Goal: Task Accomplishment & Management: Use online tool/utility

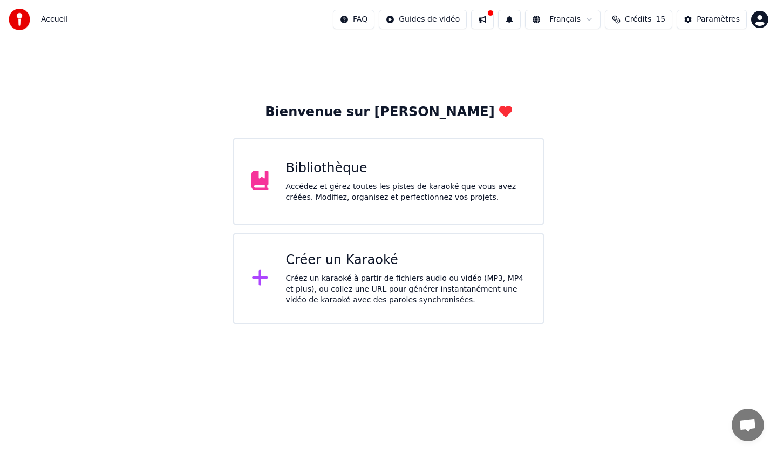
click at [374, 288] on div "Créez un karaoké à partir de fichiers audio ou vidéo (MP3, MP4 et plus), ou col…" at bounding box center [406, 289] width 240 height 32
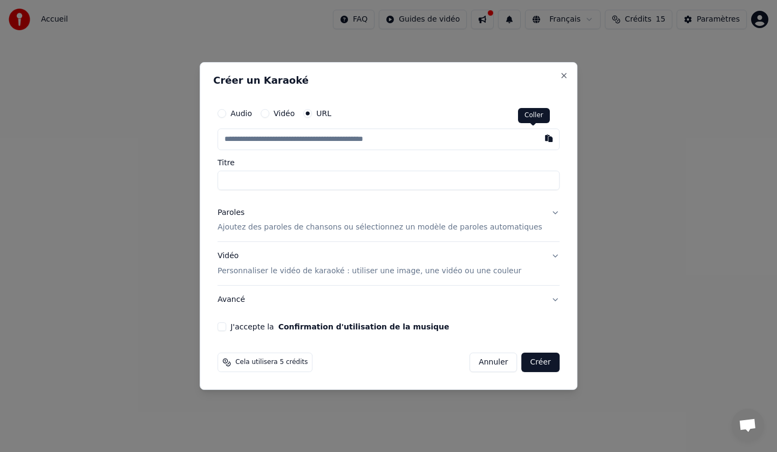
click at [538, 136] on button "button" at bounding box center [549, 137] width 22 height 19
type input "**********"
click at [249, 172] on input "**********" at bounding box center [389, 180] width 342 height 19
click at [272, 223] on p "Ajoutez des paroles de chansons ou sélectionnez un modèle de paroles automatiqu…" at bounding box center [380, 227] width 325 height 11
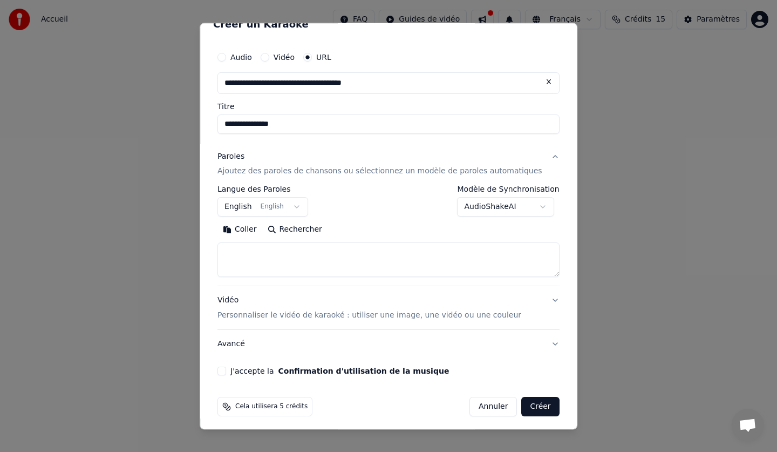
scroll to position [22, 0]
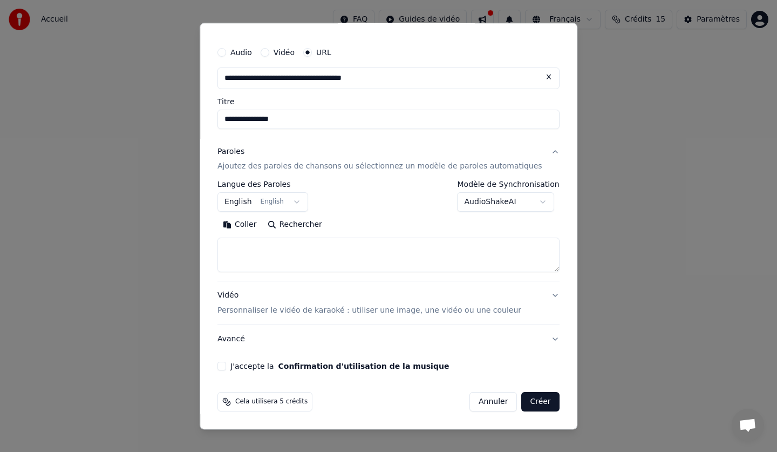
click at [254, 199] on button "English English" at bounding box center [263, 202] width 91 height 19
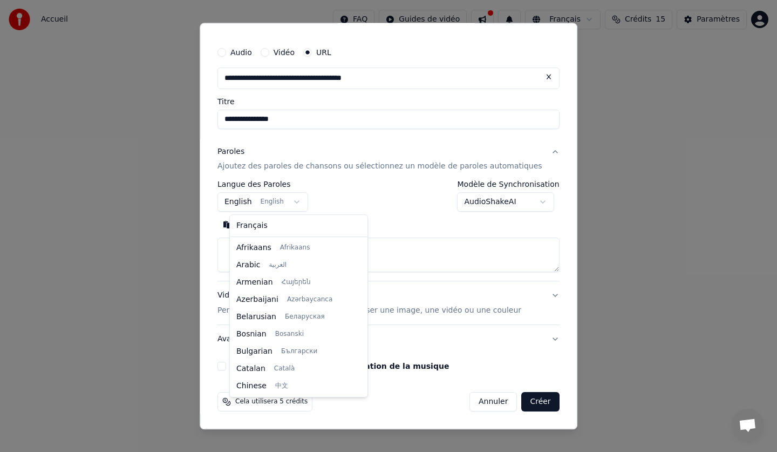
scroll to position [86, 0]
select select "**"
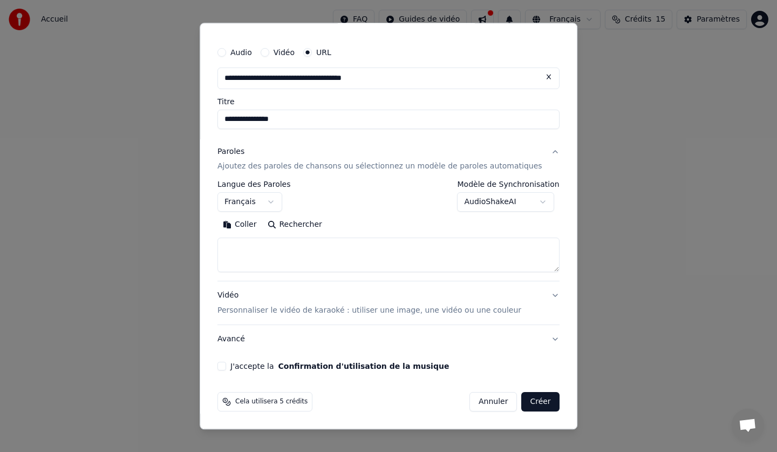
click at [250, 246] on textarea at bounding box center [389, 255] width 342 height 35
click at [247, 222] on button "Coller" at bounding box center [240, 225] width 45 height 17
click at [226, 365] on button "J'accepte la Confirmation d'utilisation de la musique" at bounding box center [222, 366] width 9 height 9
click at [293, 306] on p "Personnaliser le vidéo de karaoké : utiliser une image, une vidéo ou une couleur" at bounding box center [370, 311] width 304 height 11
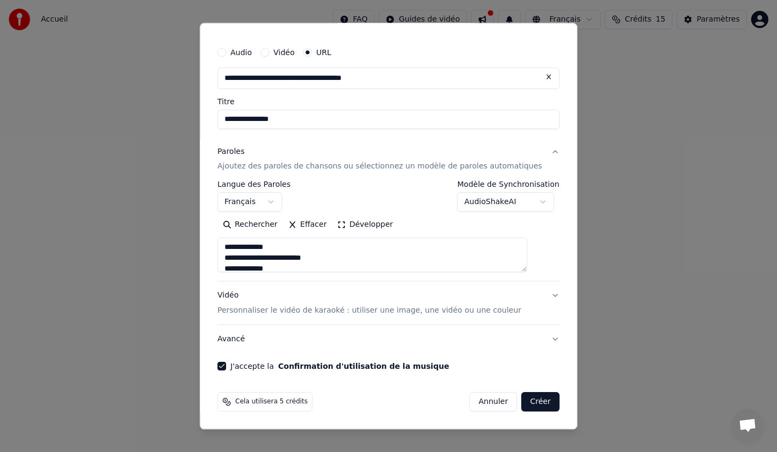
type textarea "**********"
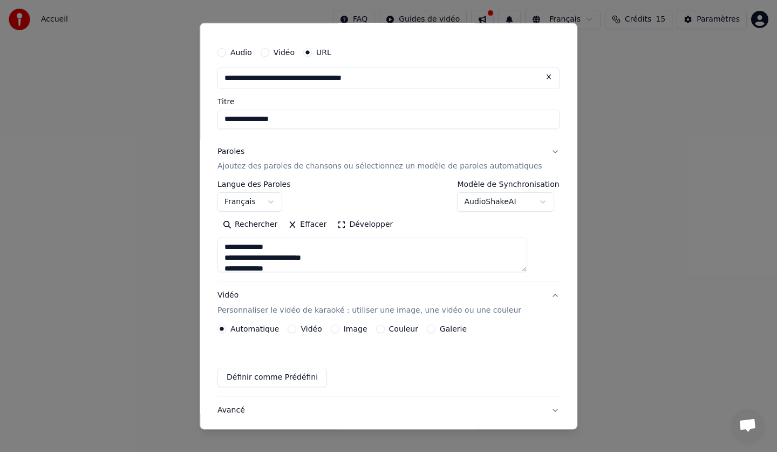
scroll to position [0, 0]
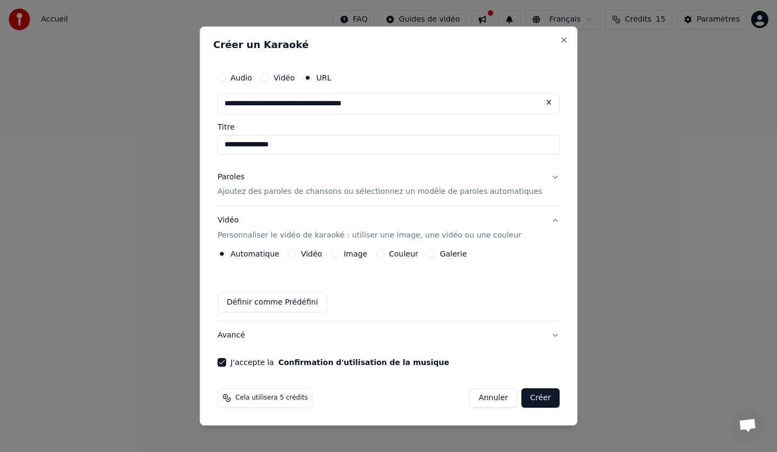
click at [411, 254] on label "Couleur" at bounding box center [403, 254] width 29 height 8
click at [385, 254] on button "Couleur" at bounding box center [380, 253] width 9 height 9
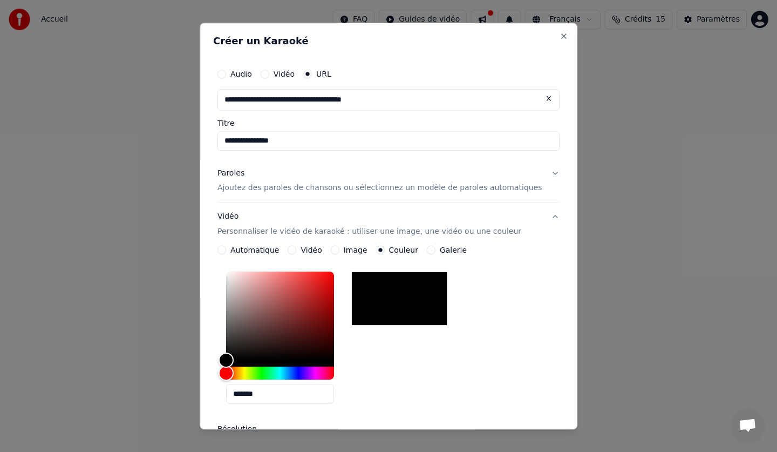
click at [448, 247] on label "Galerie" at bounding box center [453, 251] width 27 height 8
click at [436, 246] on button "Galerie" at bounding box center [431, 250] width 9 height 9
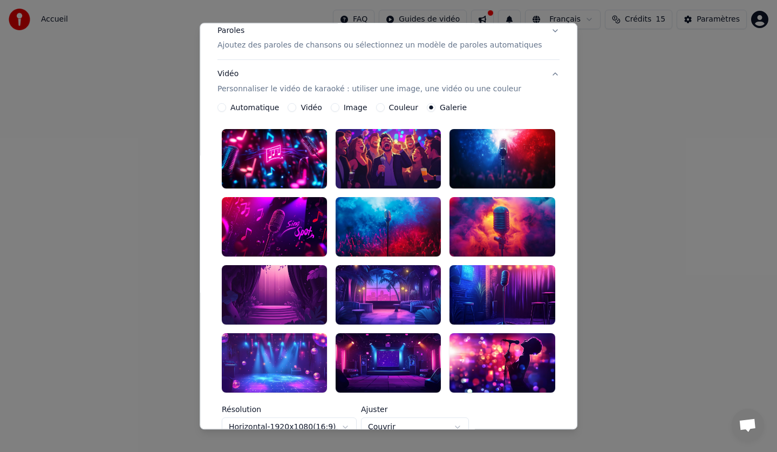
scroll to position [162, 0]
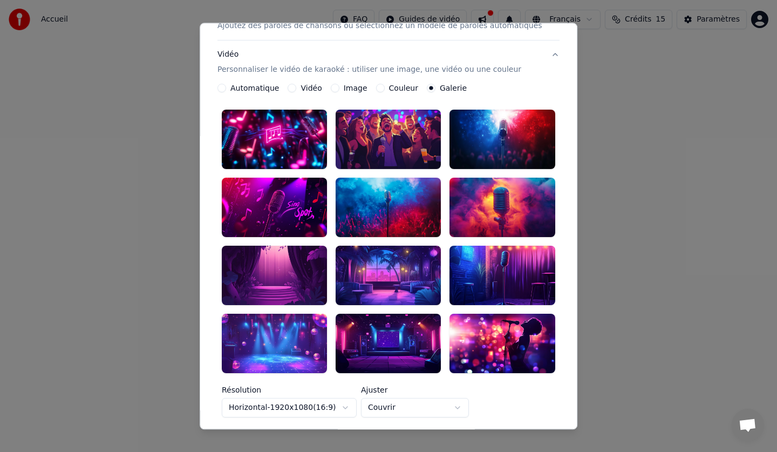
click at [464, 314] on div at bounding box center [502, 343] width 105 height 59
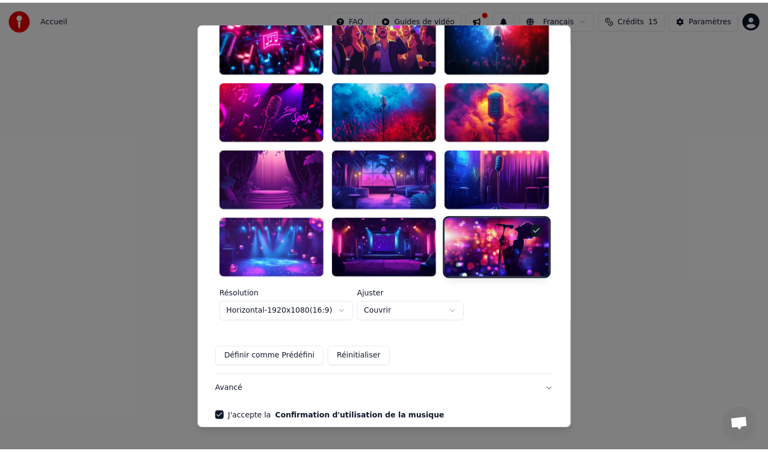
scroll to position [270, 0]
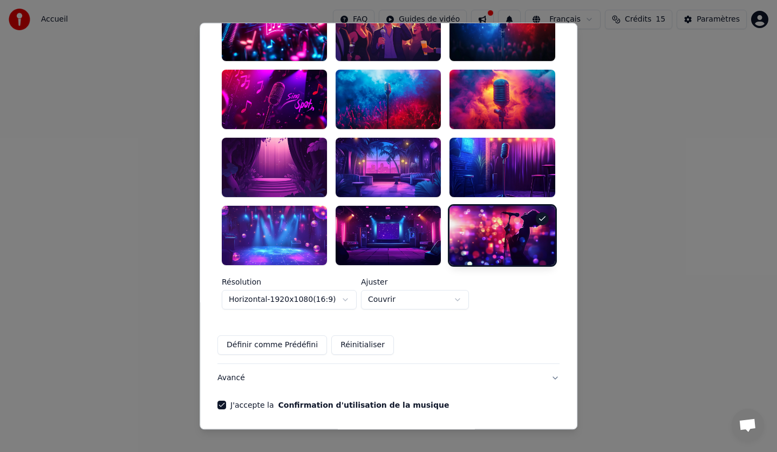
click at [382, 278] on label "Ajuster" at bounding box center [415, 282] width 108 height 8
click at [526, 431] on button "Créer" at bounding box center [541, 440] width 38 height 19
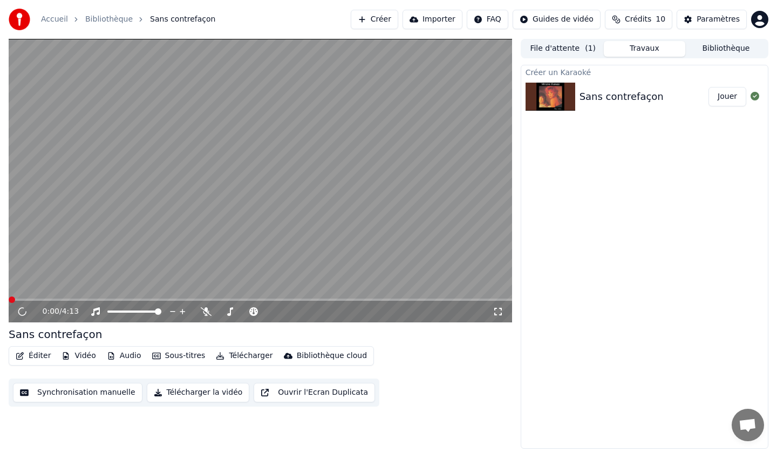
click at [732, 96] on button "Jouer" at bounding box center [728, 96] width 38 height 19
click at [42, 394] on button "Synchronisation manuelle" at bounding box center [78, 392] width 130 height 19
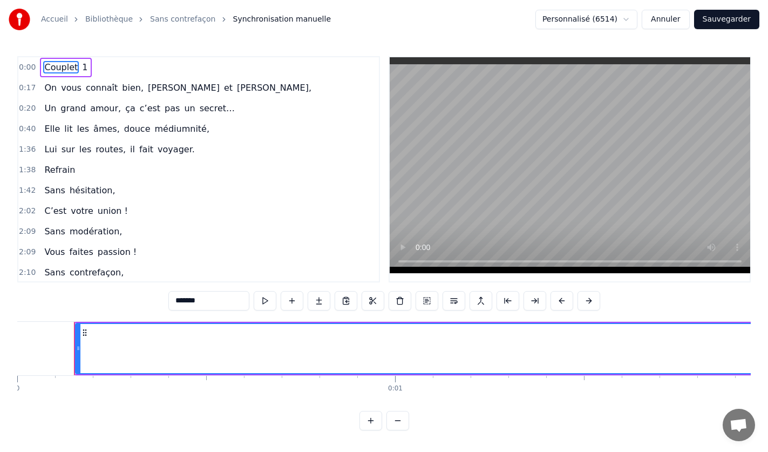
click at [167, 16] on link "Sans contrefaçon" at bounding box center [182, 19] width 65 height 11
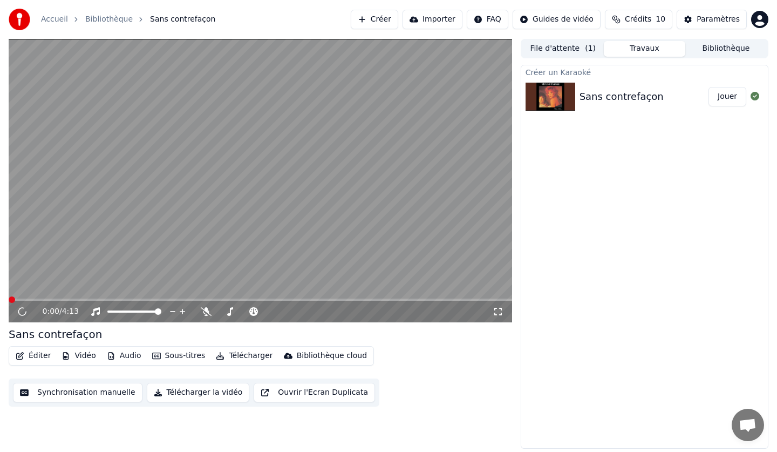
click at [398, 19] on button "Créer" at bounding box center [375, 19] width 48 height 19
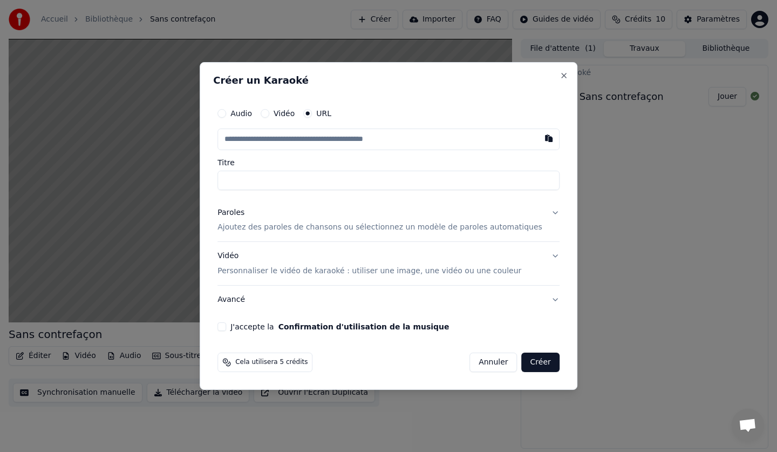
click at [257, 227] on p "Ajoutez des paroles de chansons ou sélectionnez un modèle de paroles automatiqu…" at bounding box center [380, 227] width 325 height 11
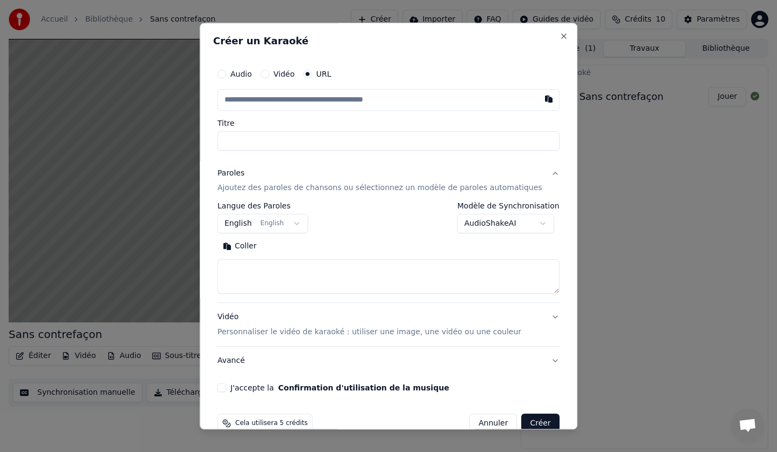
click at [258, 223] on button "English English" at bounding box center [263, 223] width 91 height 19
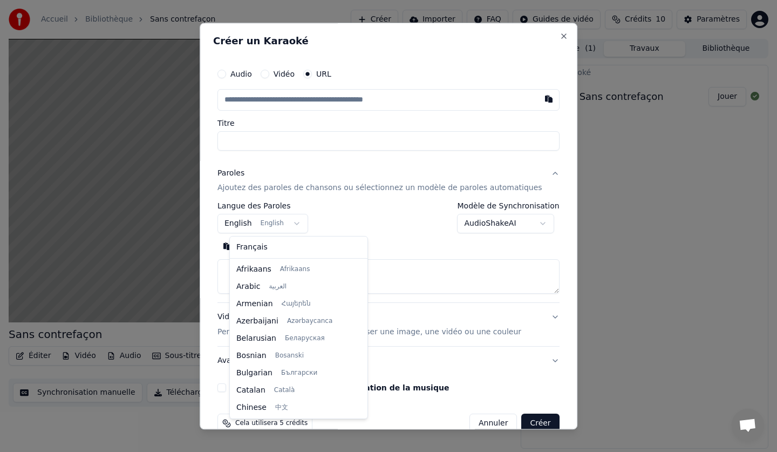
scroll to position [86, 0]
select select "**"
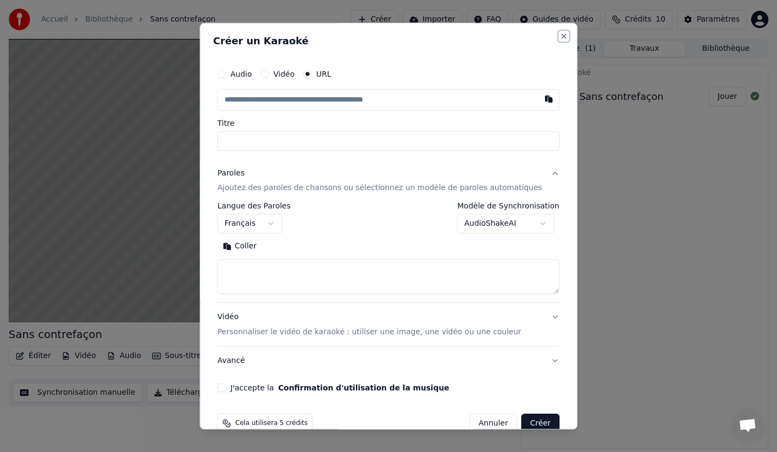
click at [560, 35] on button "Close" at bounding box center [564, 36] width 9 height 9
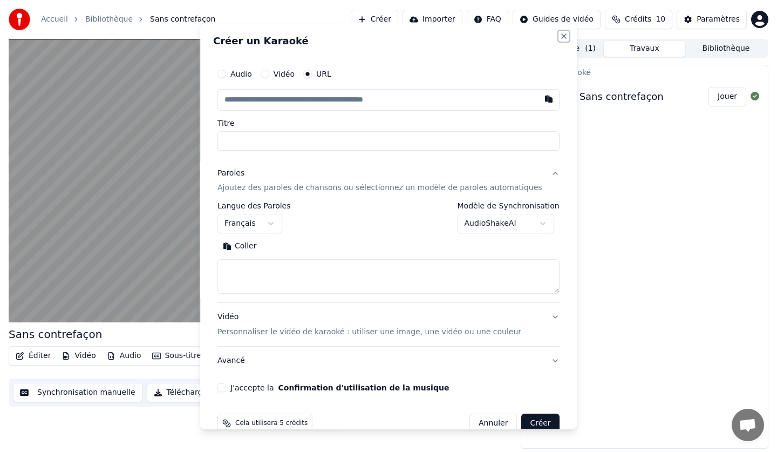
select select
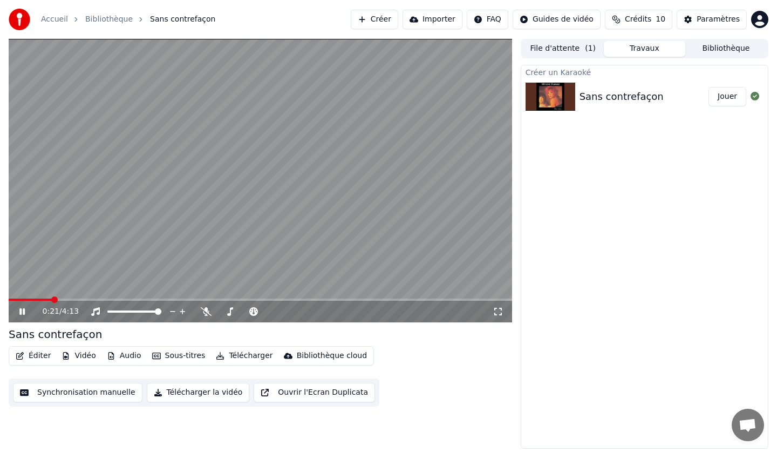
click at [27, 312] on icon at bounding box center [29, 311] width 25 height 9
click at [397, 20] on button "Créer" at bounding box center [375, 19] width 48 height 19
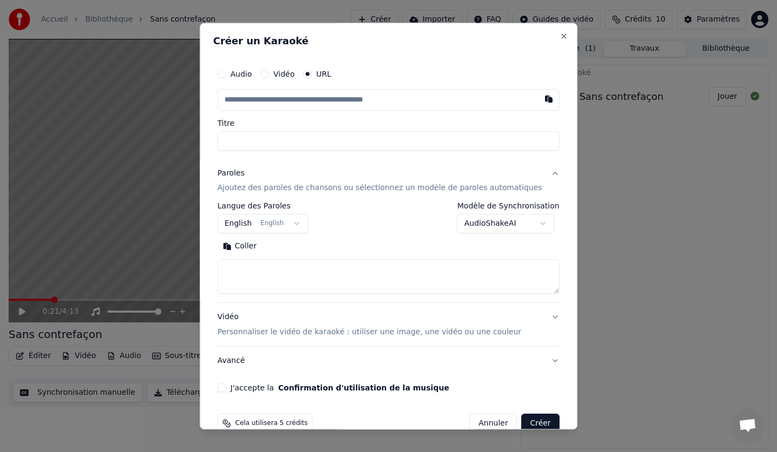
click at [247, 222] on button "English English" at bounding box center [263, 223] width 91 height 19
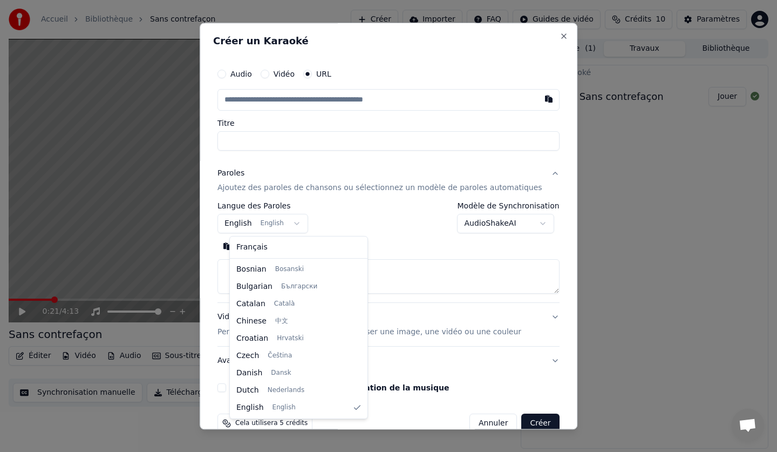
select select "**"
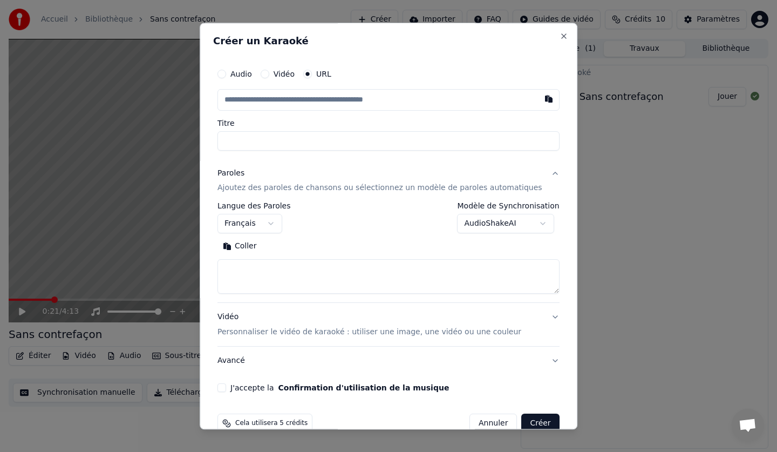
click at [255, 245] on button "Coller" at bounding box center [240, 246] width 45 height 17
type textarea "**********"
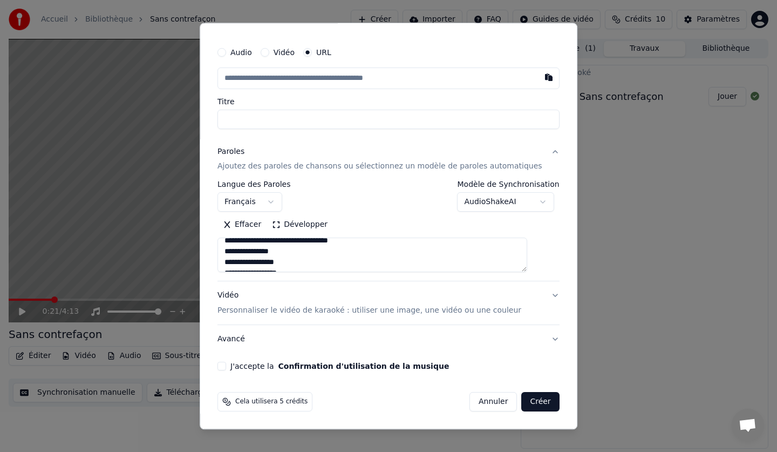
scroll to position [0, 0]
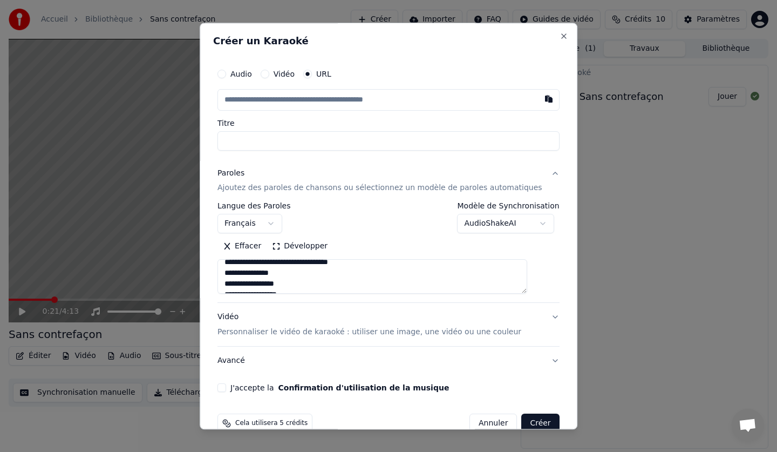
click at [266, 105] on input "text" at bounding box center [389, 100] width 342 height 22
click at [538, 99] on button "button" at bounding box center [549, 98] width 22 height 19
type input "**********"
type textarea "**********"
type input "**********"
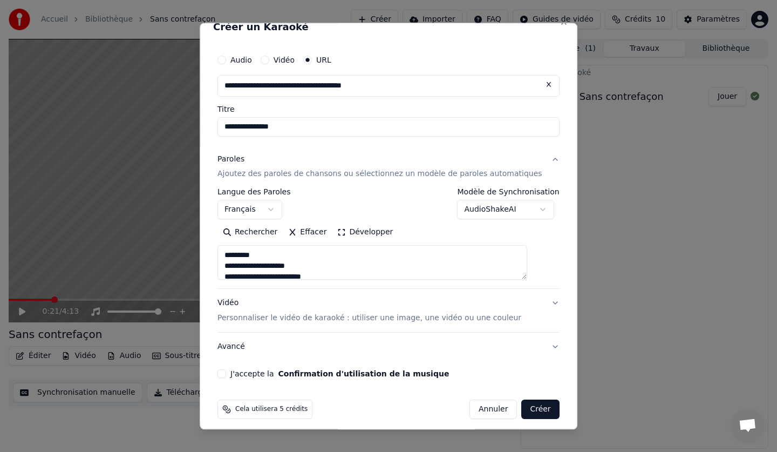
scroll to position [22, 0]
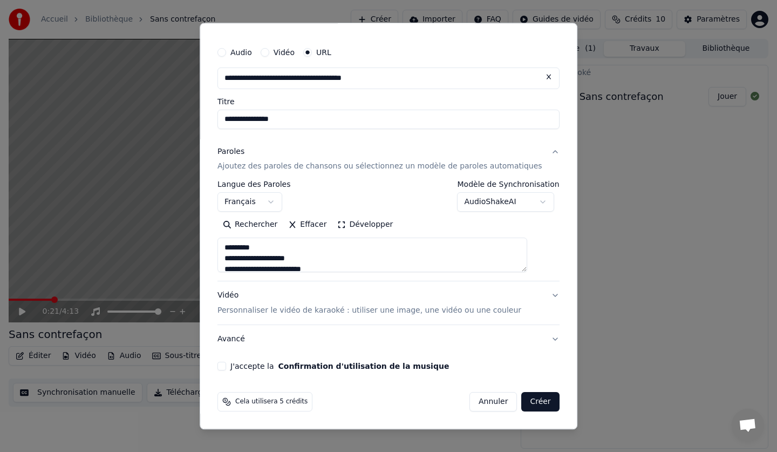
click at [226, 363] on button "J'accepte la Confirmation d'utilisation de la musique" at bounding box center [222, 366] width 9 height 9
click at [286, 310] on p "Personnaliser le vidéo de karaoké : utiliser une image, une vidéo ou une couleur" at bounding box center [370, 311] width 304 height 11
type textarea "**********"
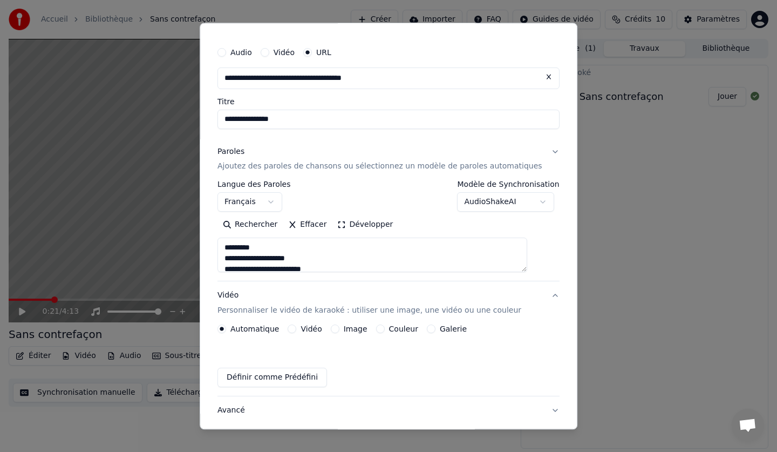
scroll to position [0, 0]
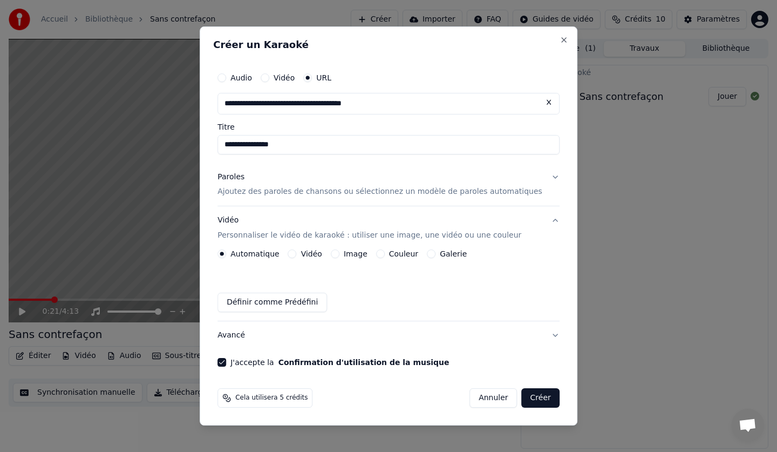
click at [418, 254] on label "Couleur" at bounding box center [403, 254] width 29 height 8
click at [385, 254] on button "Couleur" at bounding box center [380, 253] width 9 height 9
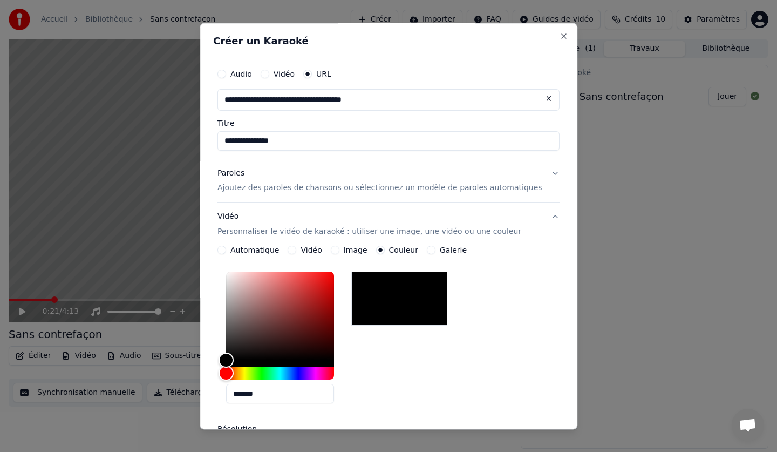
click at [452, 251] on label "Galerie" at bounding box center [453, 251] width 27 height 8
click at [436, 251] on button "Galerie" at bounding box center [431, 250] width 9 height 9
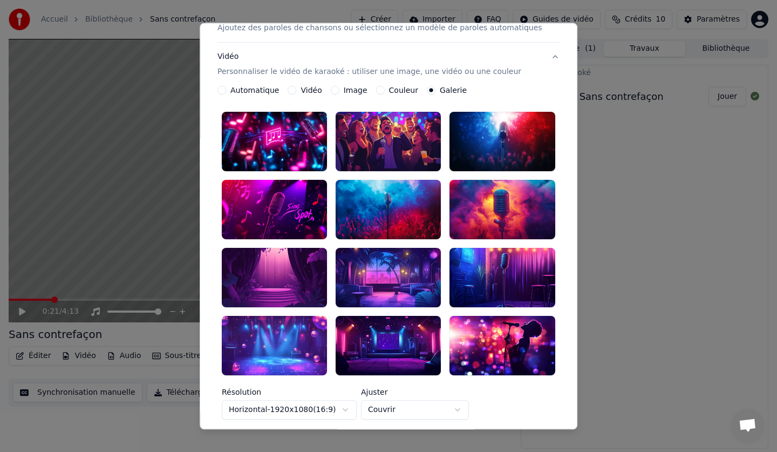
scroll to position [162, 0]
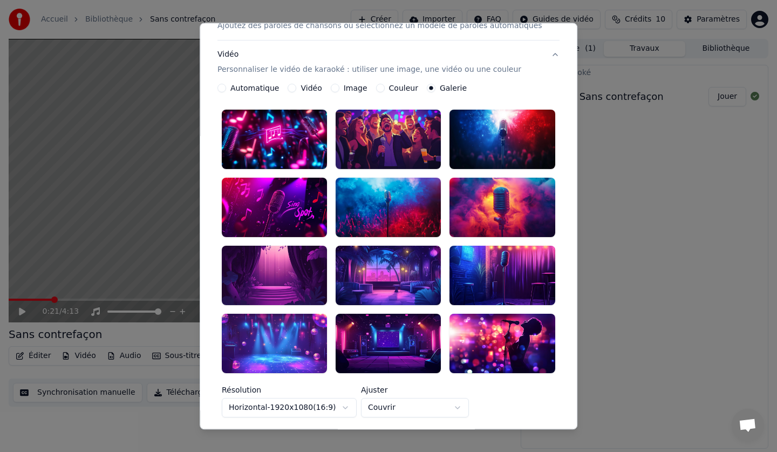
click at [478, 314] on div at bounding box center [502, 343] width 105 height 59
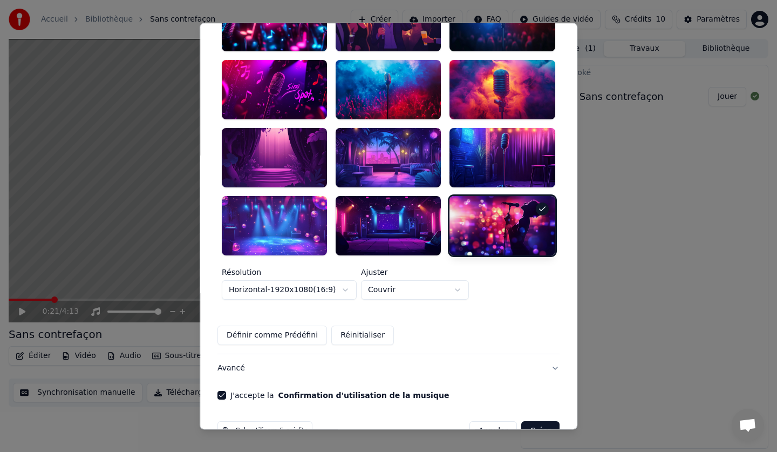
scroll to position [285, 0]
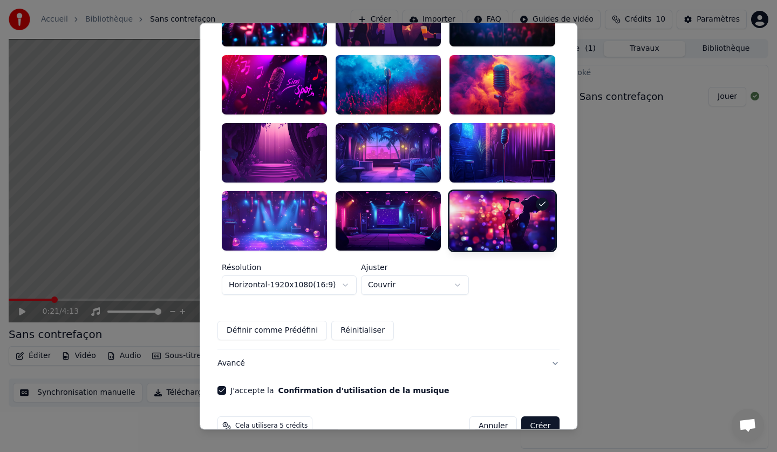
click at [346, 321] on button "Réinitialiser" at bounding box center [363, 330] width 63 height 19
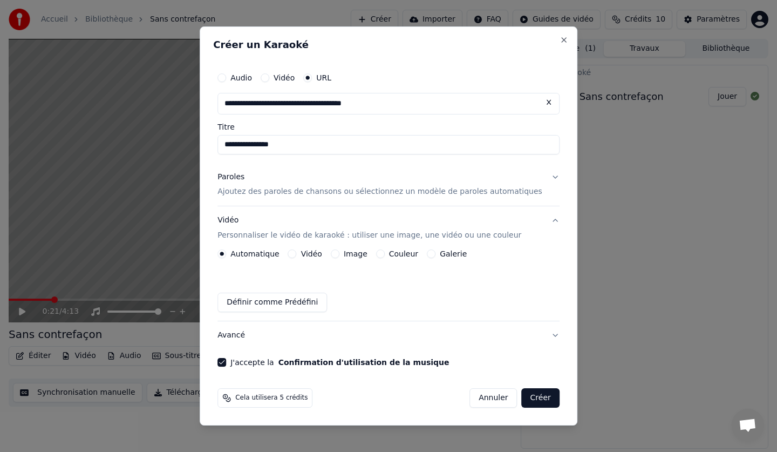
scroll to position [0, 0]
click at [347, 188] on p "Ajoutez des paroles de chansons ou sélectionnez un modèle de paroles automatiqu…" at bounding box center [380, 192] width 325 height 11
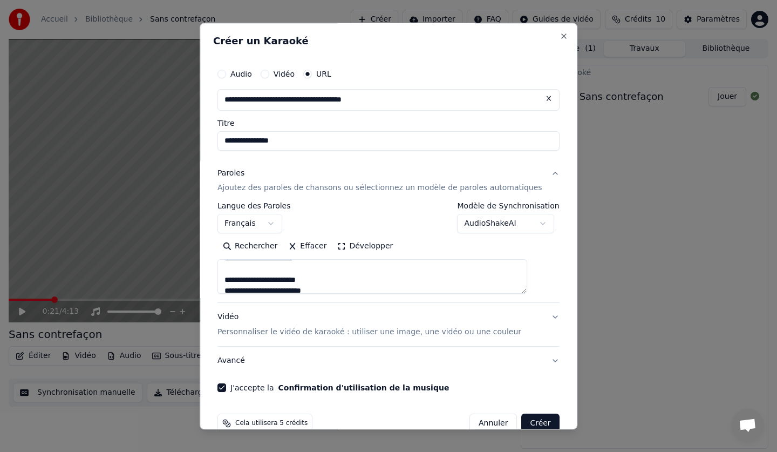
scroll to position [22, 0]
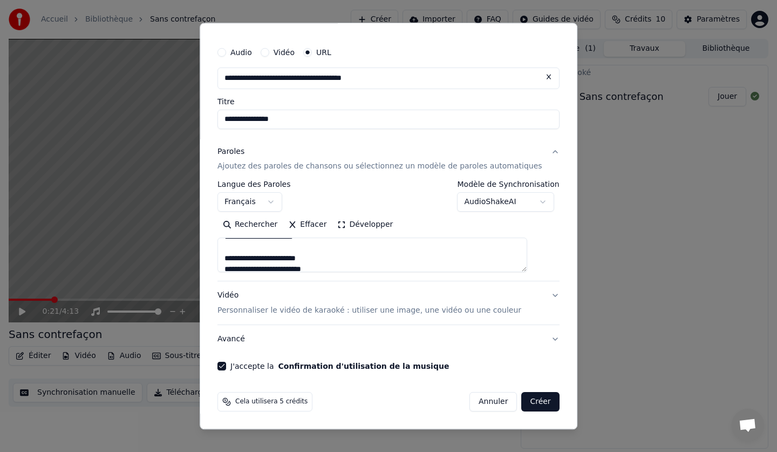
click at [485, 309] on p "Personnaliser le vidéo de karaoké : utiliser une image, une vidéo ou une couleur" at bounding box center [370, 311] width 304 height 11
type textarea "**********"
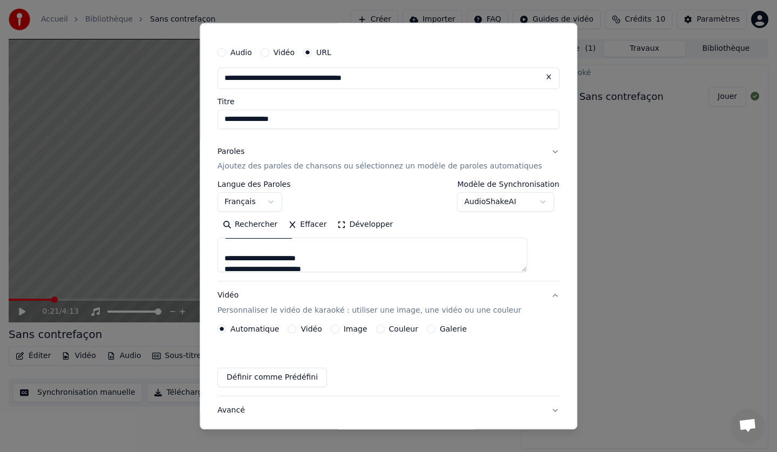
scroll to position [0, 0]
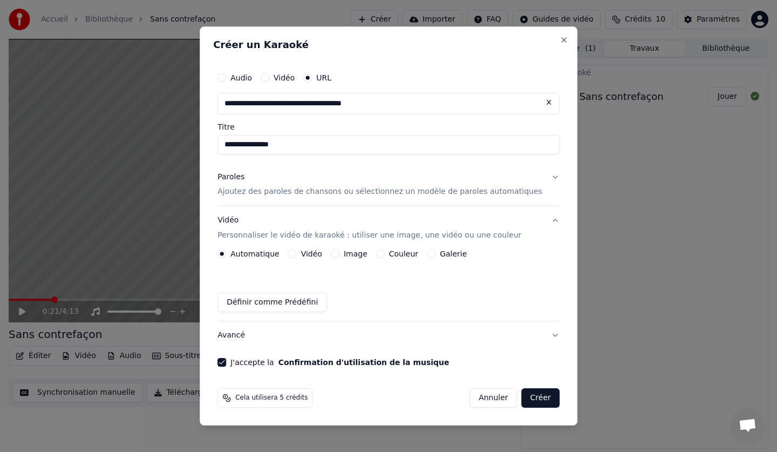
click at [458, 256] on label "Galerie" at bounding box center [453, 254] width 27 height 8
click at [436, 256] on button "Galerie" at bounding box center [431, 253] width 9 height 9
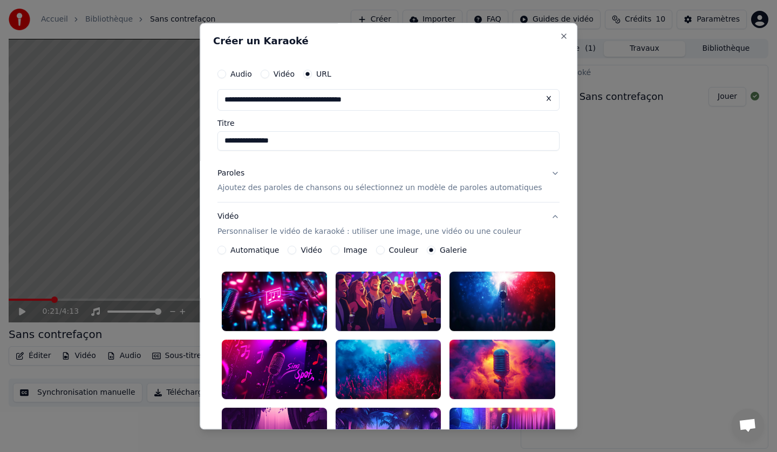
scroll to position [216, 0]
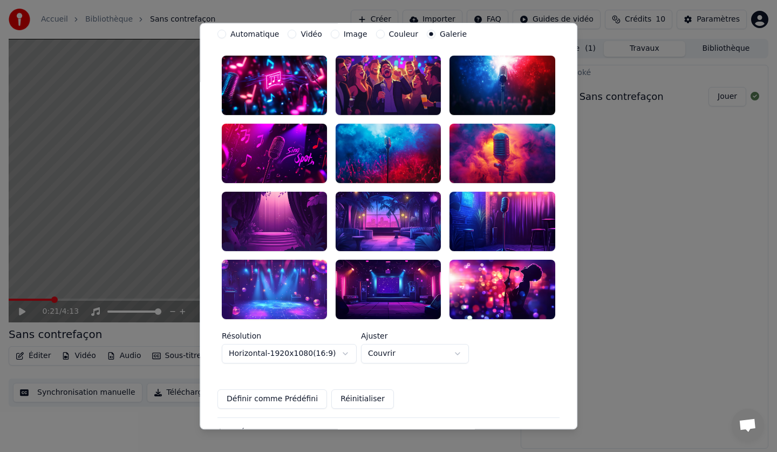
click at [485, 260] on div at bounding box center [502, 289] width 105 height 59
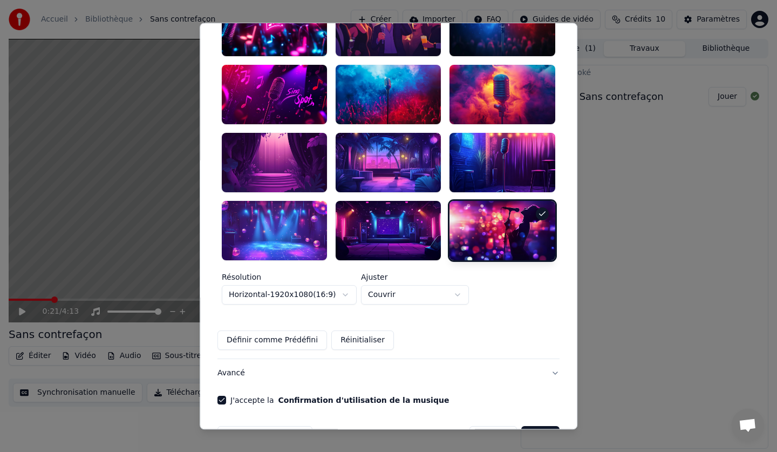
scroll to position [285, 0]
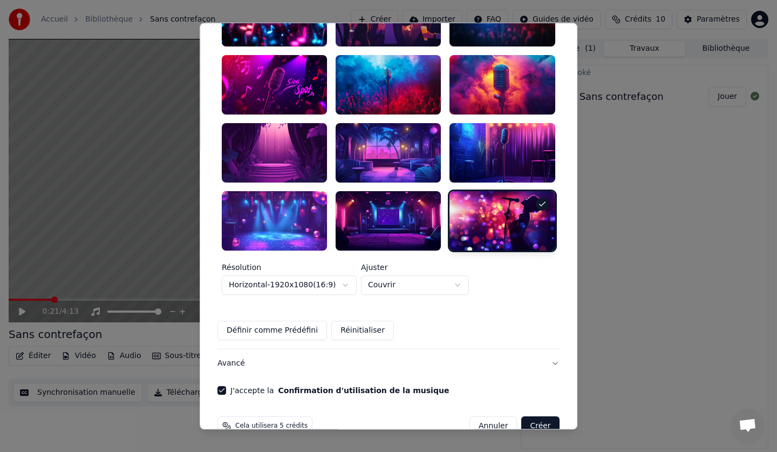
click at [269, 321] on button "Définir comme Prédéfini" at bounding box center [273, 330] width 110 height 19
click at [470, 349] on button "Avancé" at bounding box center [389, 363] width 342 height 28
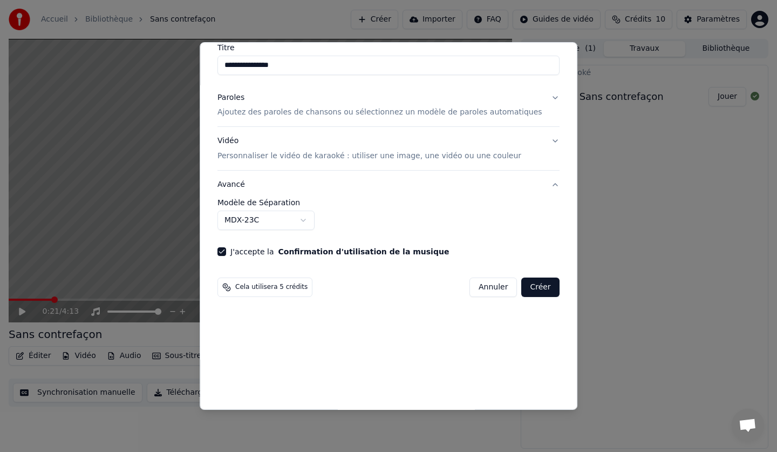
scroll to position [0, 0]
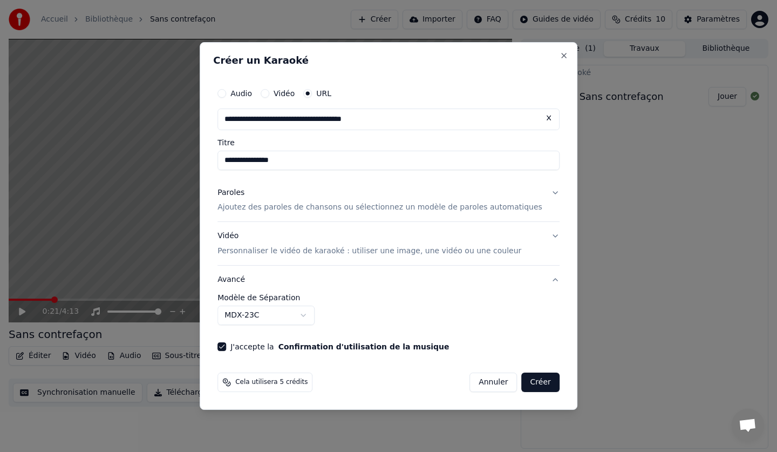
click at [265, 314] on button "MDX-23C" at bounding box center [266, 315] width 97 height 19
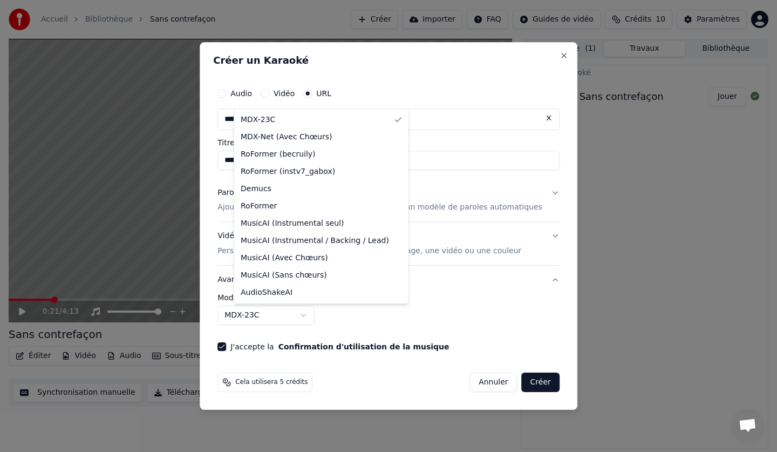
click at [265, 314] on body "**********" at bounding box center [388, 226] width 777 height 452
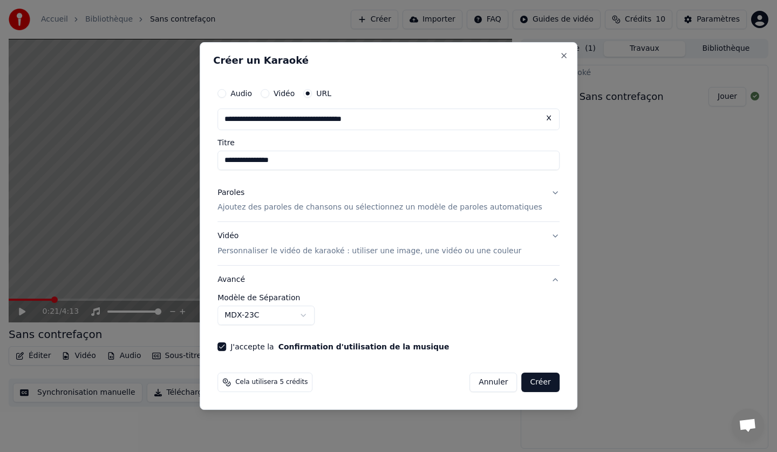
click at [265, 314] on button "MDX-23C" at bounding box center [266, 315] width 97 height 19
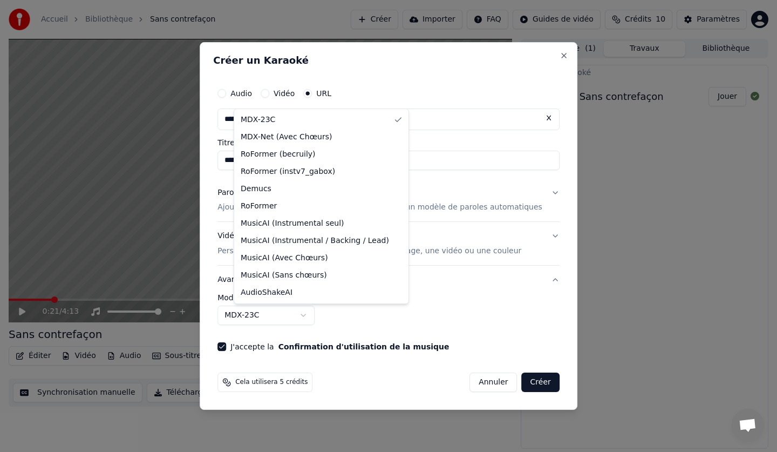
select select "**********"
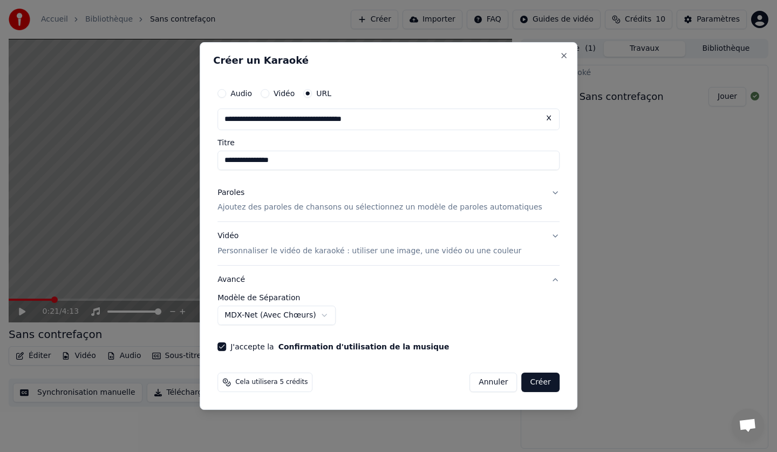
click at [245, 248] on p "Personnaliser le vidéo de karaoké : utiliser une image, une vidéo ou une couleur" at bounding box center [370, 251] width 304 height 11
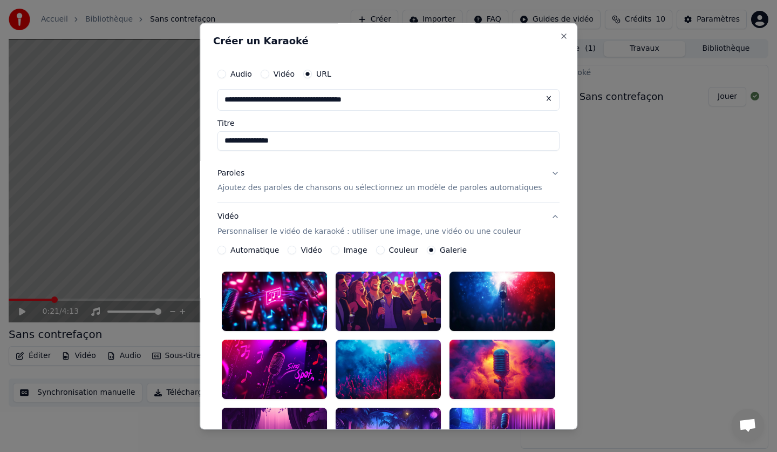
click at [294, 185] on p "Ajoutez des paroles de chansons ou sélectionnez un modèle de paroles automatiqu…" at bounding box center [380, 188] width 325 height 11
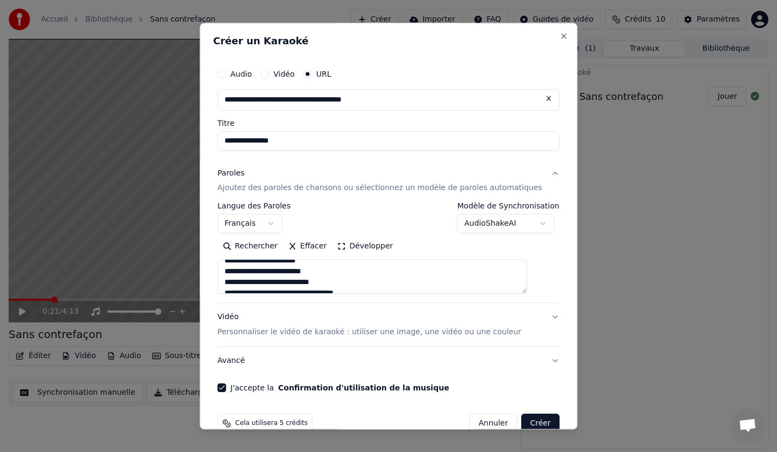
scroll to position [108, 0]
click at [347, 245] on button "Développer" at bounding box center [366, 246] width 66 height 17
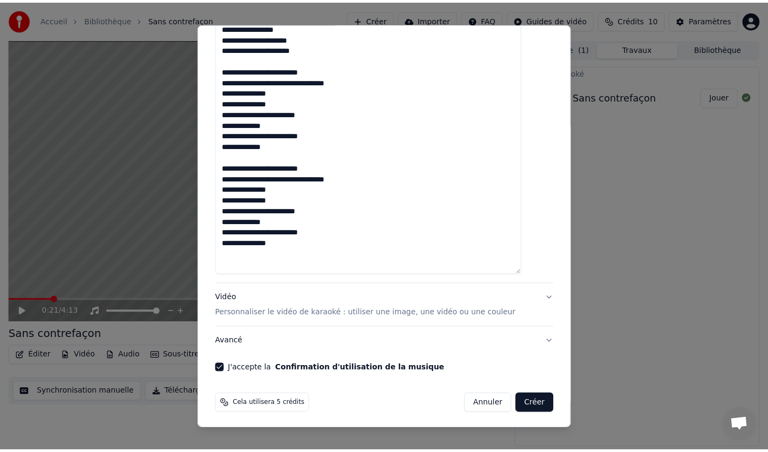
scroll to position [1010, 0]
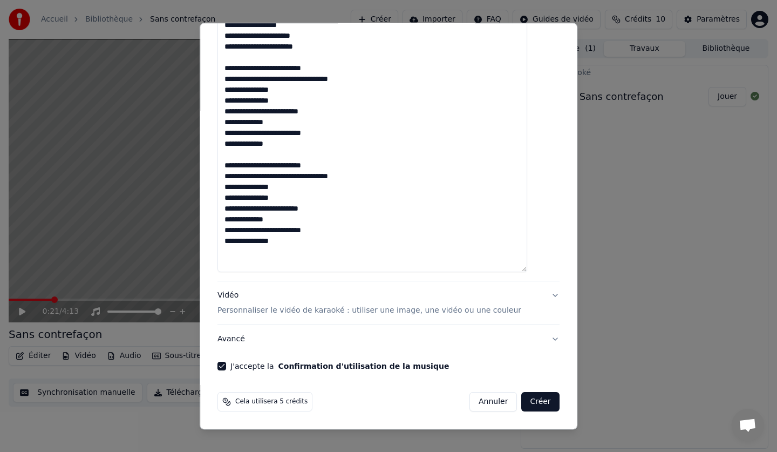
click at [522, 403] on button "Créer" at bounding box center [541, 402] width 38 height 19
type textarea "**********"
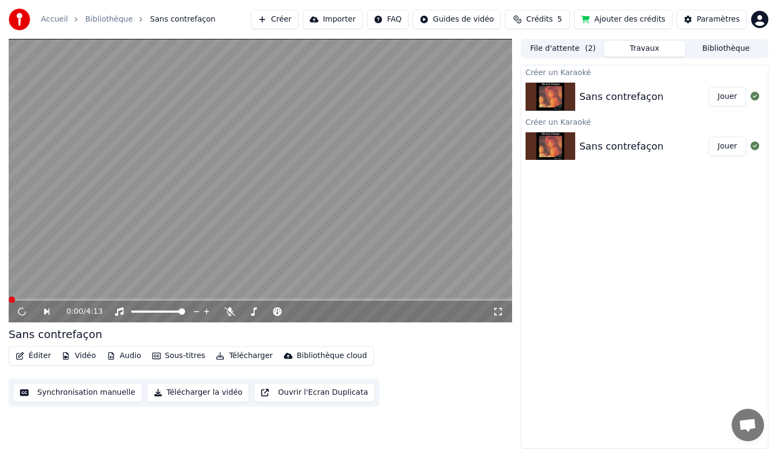
click at [762, 15] on html "Accueil Bibliothèque Sans contrefaçon Créer Importer FAQ Guides de vidéo Crédit…" at bounding box center [388, 226] width 777 height 452
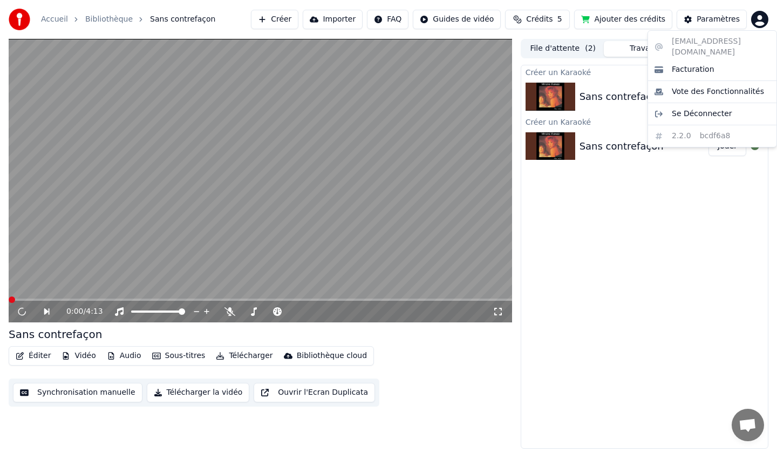
click at [762, 15] on html "Accueil Bibliothèque Sans contrefaçon Créer Importer FAQ Guides de vidéo Crédit…" at bounding box center [388, 226] width 777 height 452
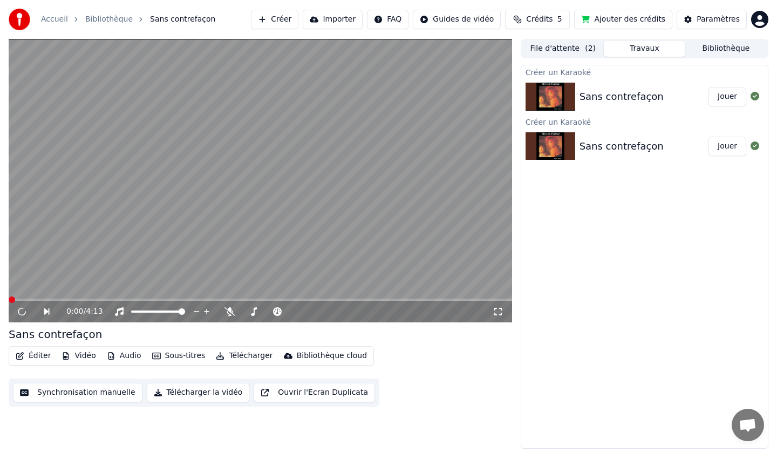
click at [563, 49] on button "File d'attente ( 2 )" at bounding box center [564, 49] width 82 height 16
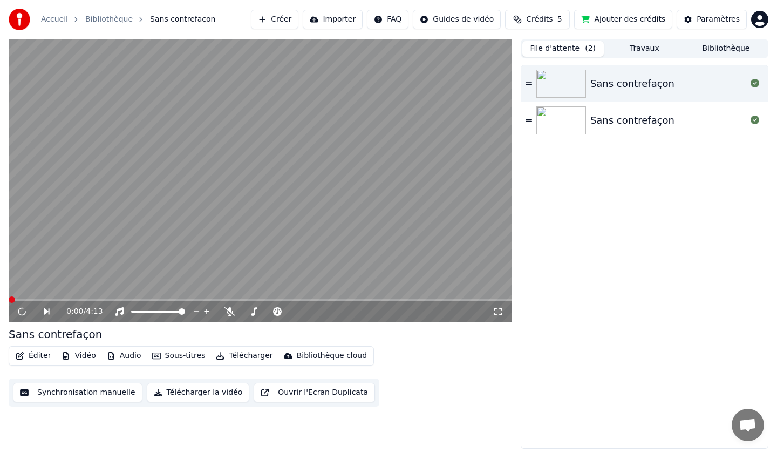
click at [615, 84] on div "Sans contrefaçon" at bounding box center [633, 83] width 84 height 15
click at [355, 18] on button "Importer" at bounding box center [333, 19] width 60 height 19
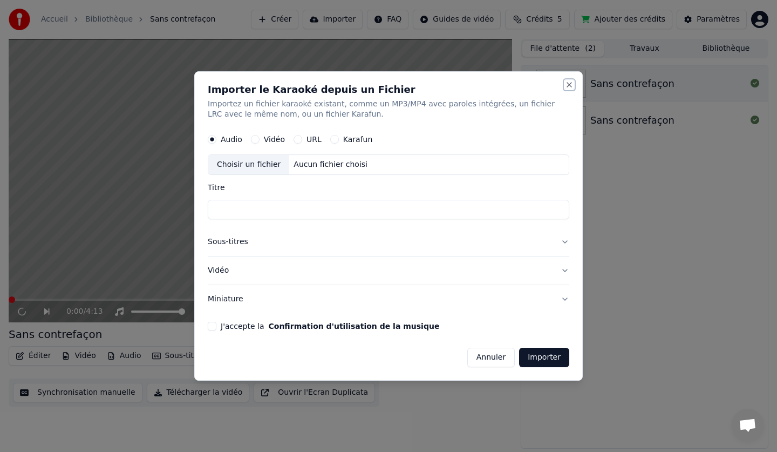
click at [567, 83] on button "Close" at bounding box center [569, 84] width 9 height 9
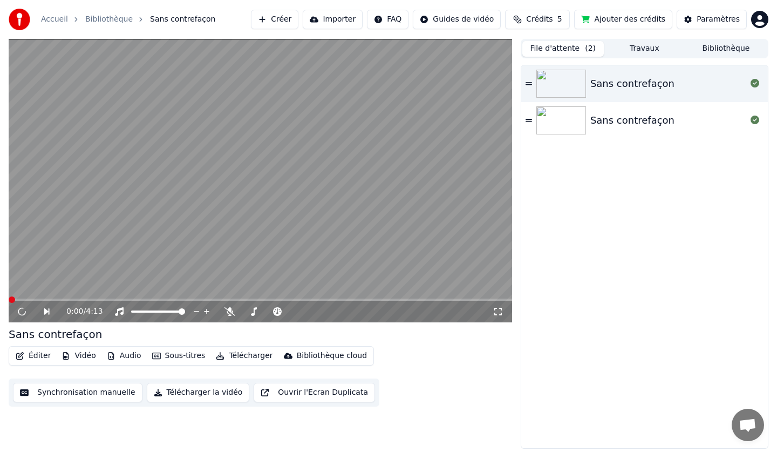
click at [60, 391] on button "Synchronisation manuelle" at bounding box center [78, 392] width 130 height 19
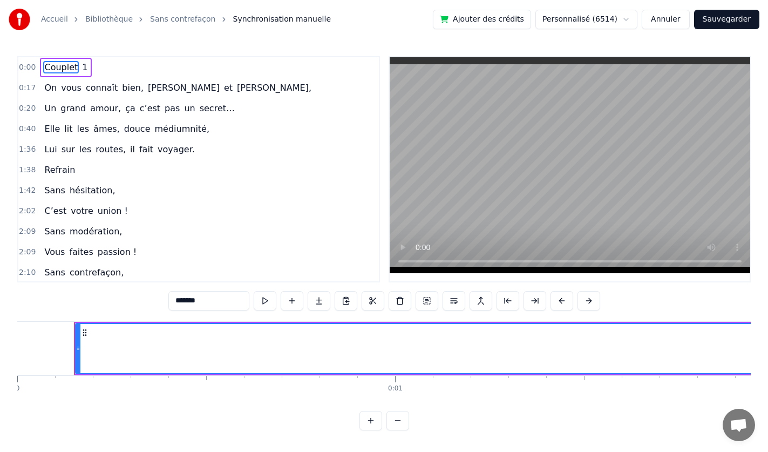
click at [174, 15] on link "Sans contrefaçon" at bounding box center [182, 19] width 65 height 11
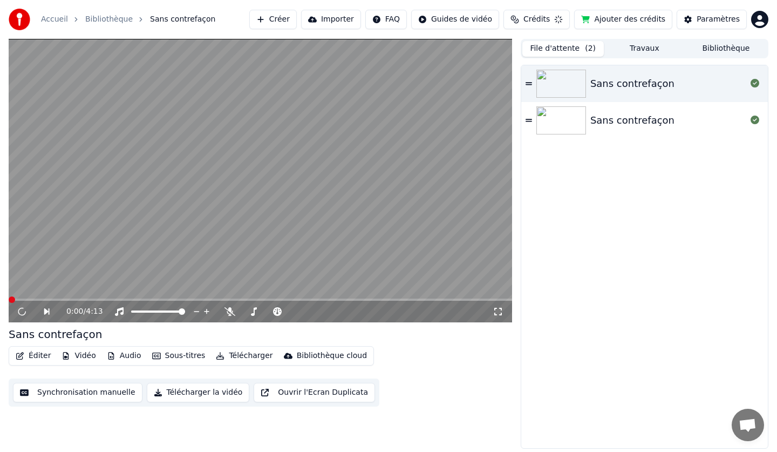
click at [166, 356] on button "Sous-titres" at bounding box center [179, 355] width 62 height 15
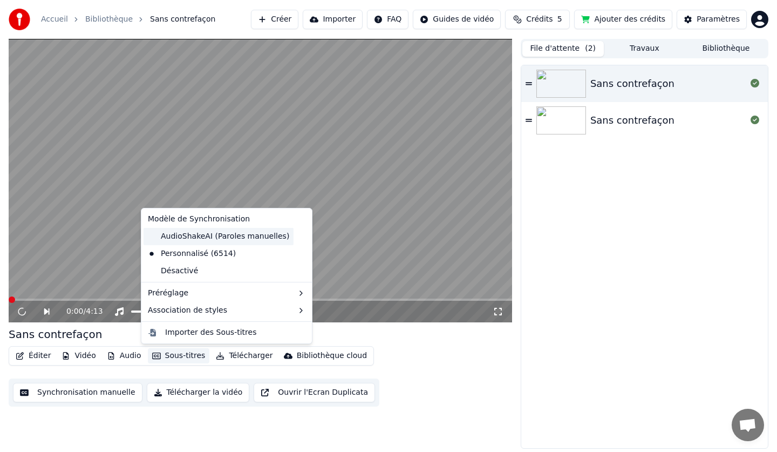
click at [199, 242] on div "AudioShakeAI (Paroles manuelles)" at bounding box center [219, 236] width 150 height 17
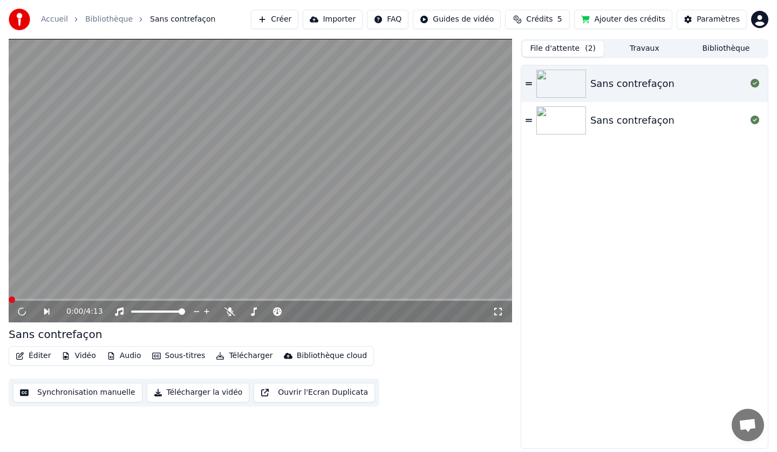
click at [530, 84] on icon at bounding box center [529, 83] width 6 height 3
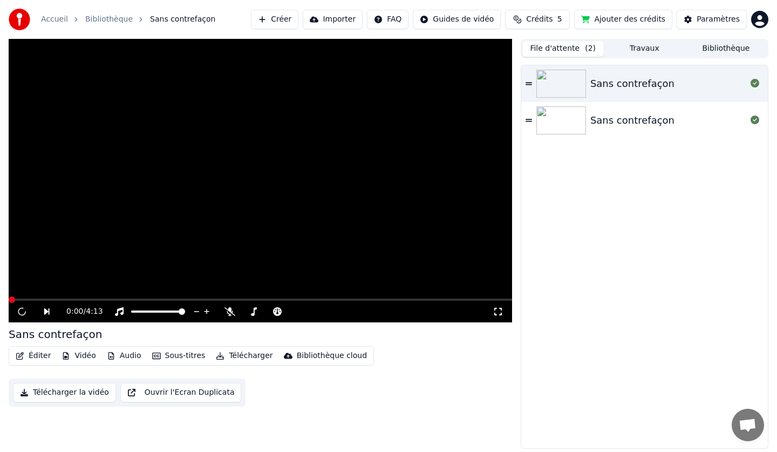
click at [530, 84] on icon at bounding box center [529, 84] width 6 height 8
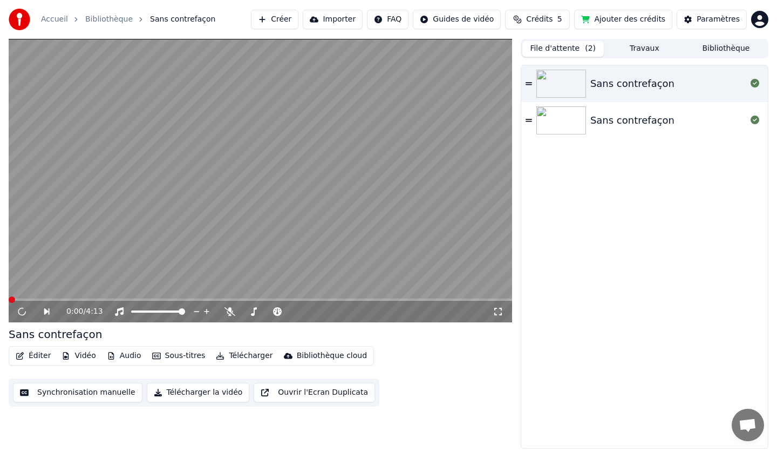
click at [571, 82] on img at bounding box center [562, 84] width 50 height 28
click at [569, 133] on img at bounding box center [562, 120] width 50 height 28
drag, startPoint x: 630, startPoint y: 87, endPoint x: 629, endPoint y: 77, distance: 10.3
click at [629, 86] on div "Sans contrefaçon" at bounding box center [633, 83] width 84 height 15
click at [705, 44] on button "Bibliothèque" at bounding box center [727, 49] width 82 height 16
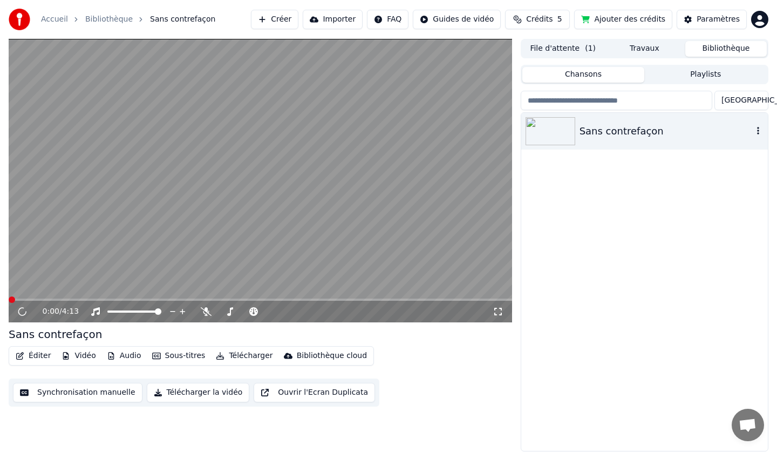
click at [756, 127] on icon "button" at bounding box center [758, 130] width 11 height 9
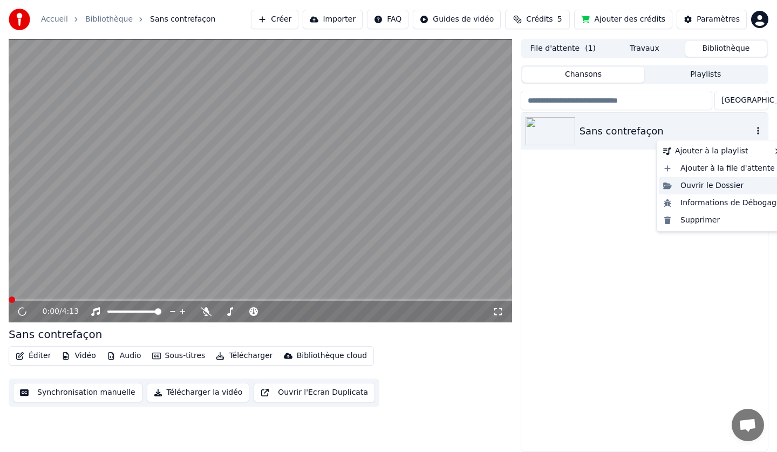
click at [694, 188] on div "Ouvrir le Dossier" at bounding box center [722, 185] width 127 height 17
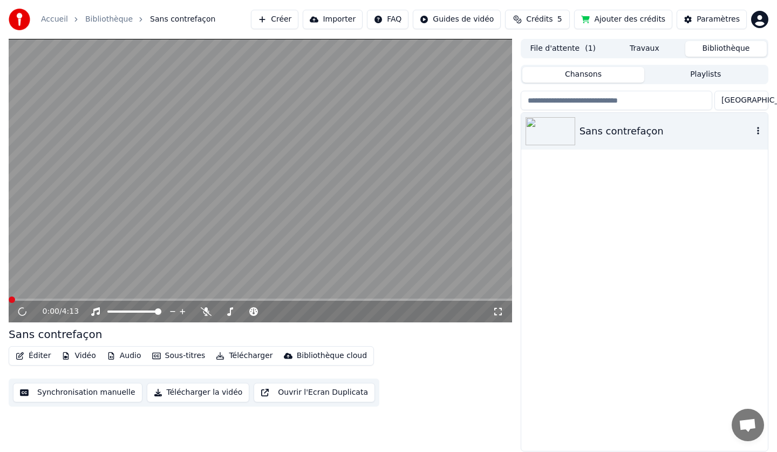
click at [762, 130] on icon "button" at bounding box center [758, 130] width 11 height 9
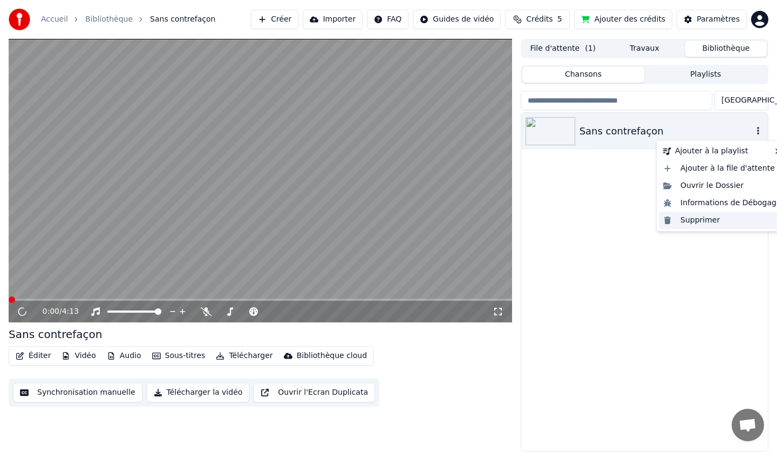
click at [703, 223] on div "Supprimer" at bounding box center [722, 220] width 127 height 17
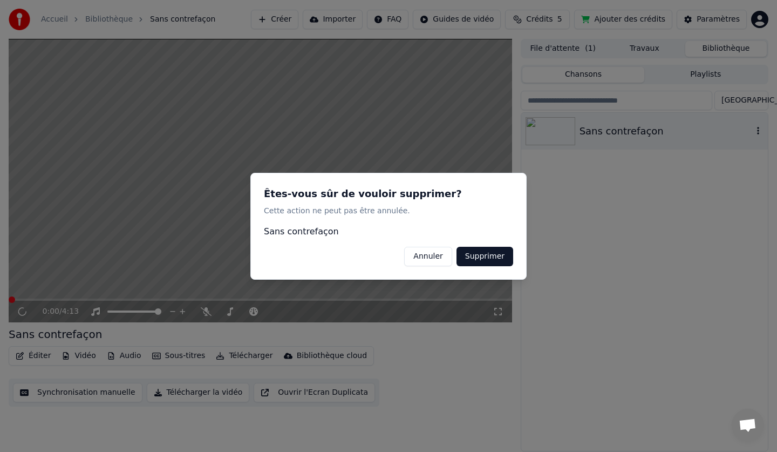
click at [480, 255] on button "Supprimer" at bounding box center [485, 255] width 57 height 19
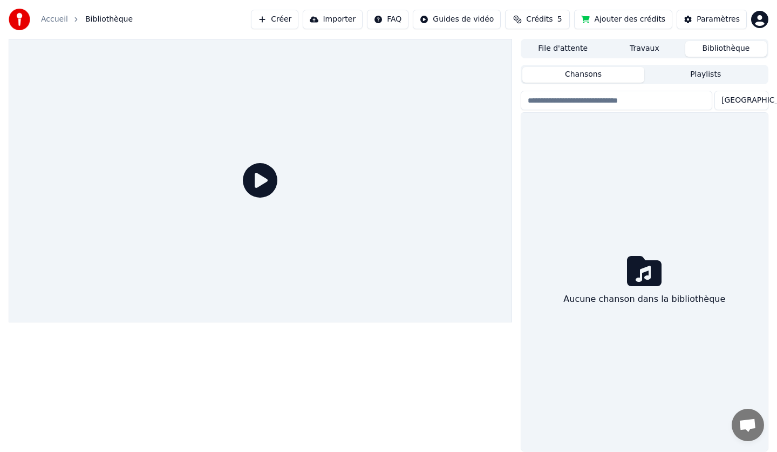
click at [477, 12] on html "Accueil Bibliothèque Créer Importer FAQ Guides de vidéo Crédits 5 Ajouter des c…" at bounding box center [388, 226] width 777 height 452
click at [296, 16] on html "Accueil Bibliothèque Créer Importer FAQ Guides de vidéo Crédits 5 Ajouter des c…" at bounding box center [388, 226] width 777 height 452
click at [285, 17] on button "Créer" at bounding box center [275, 19] width 48 height 19
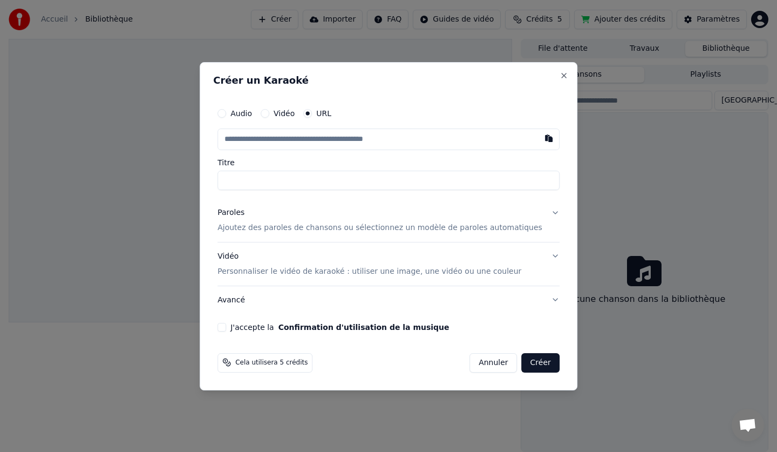
click at [252, 114] on label "Audio" at bounding box center [242, 114] width 22 height 8
click at [226, 114] on button "Audio" at bounding box center [222, 113] width 9 height 9
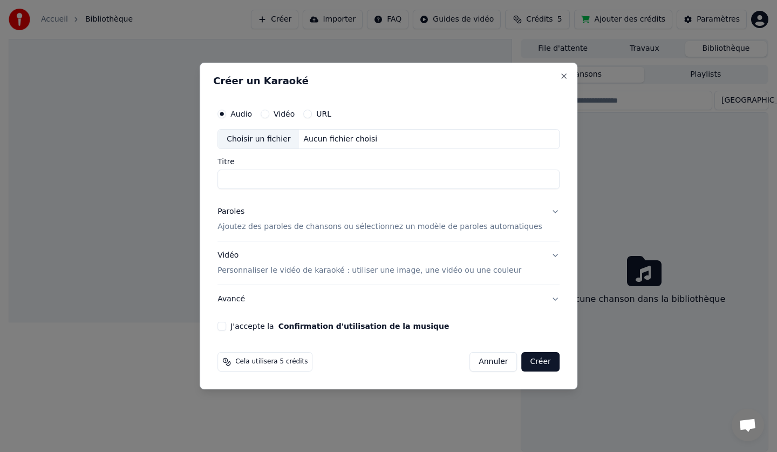
click at [266, 141] on div "Choisir un fichier" at bounding box center [258, 139] width 81 height 19
click at [271, 222] on p "Ajoutez des paroles de chansons ou sélectionnez un modèle de paroles automatiqu…" at bounding box center [380, 227] width 325 height 11
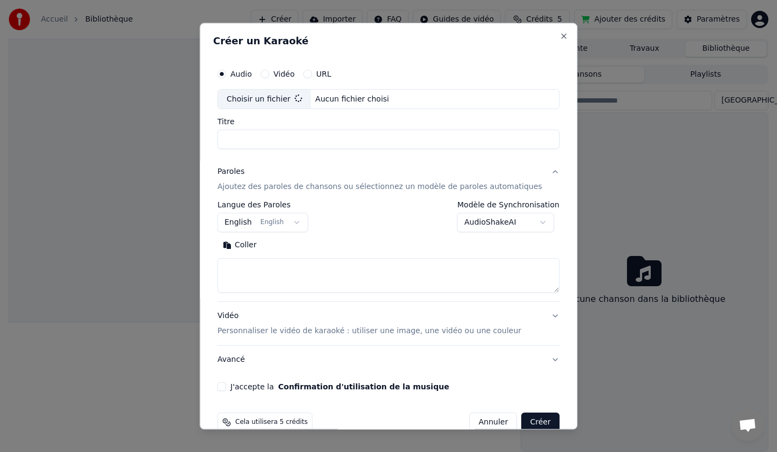
click at [252, 221] on button "English English" at bounding box center [263, 222] width 91 height 19
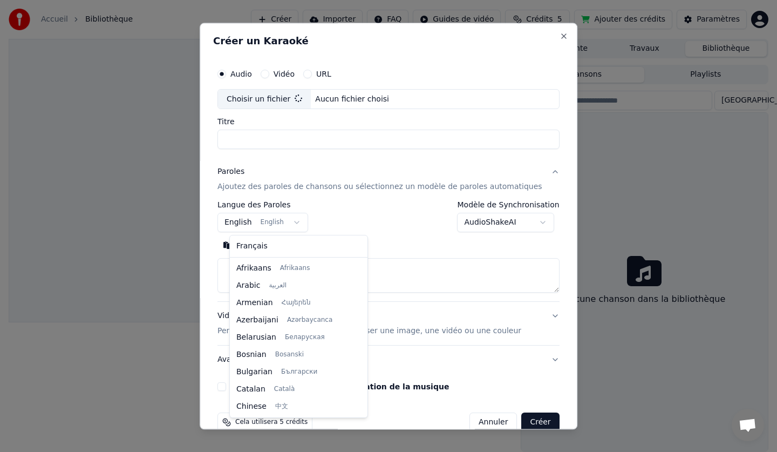
select select "**"
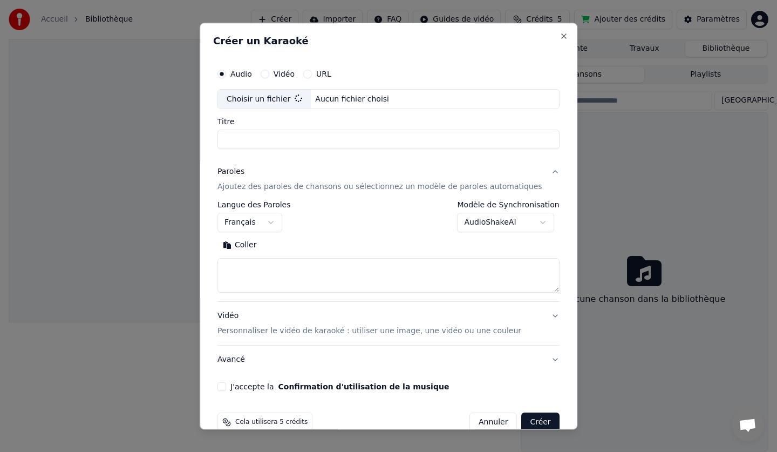
click at [240, 248] on button "Coller" at bounding box center [240, 245] width 45 height 17
type textarea "**********"
type input "**********"
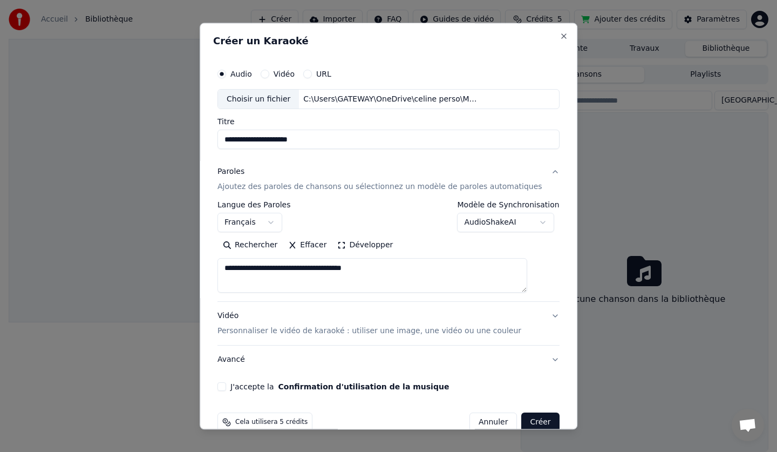
drag, startPoint x: 233, startPoint y: 272, endPoint x: 421, endPoint y: 280, distance: 188.6
click at [421, 280] on textarea "**********" at bounding box center [373, 276] width 310 height 35
click at [250, 246] on button "Coller" at bounding box center [240, 245] width 45 height 17
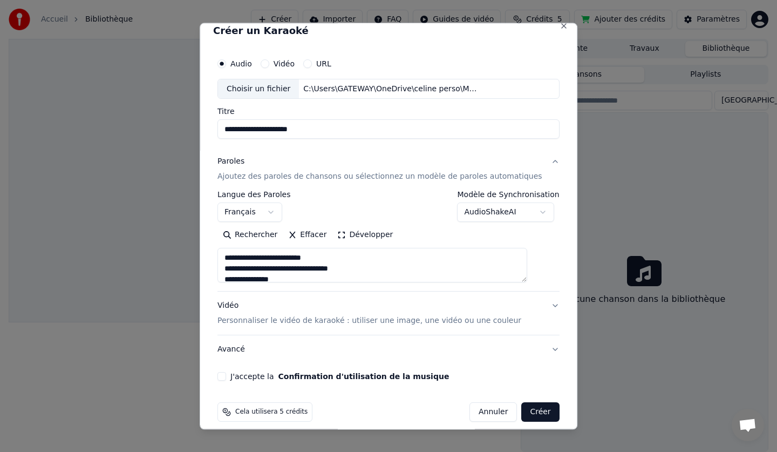
scroll to position [21, 0]
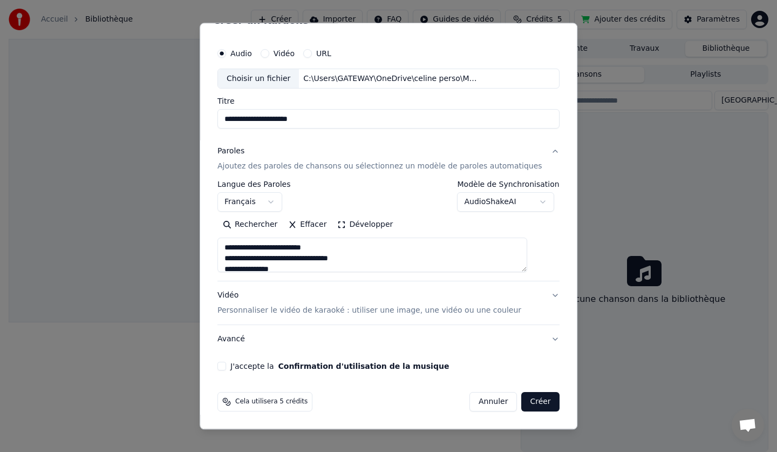
click at [328, 308] on p "Personnaliser le vidéo de karaoké : utiliser une image, une vidéo ou une couleur" at bounding box center [370, 311] width 304 height 11
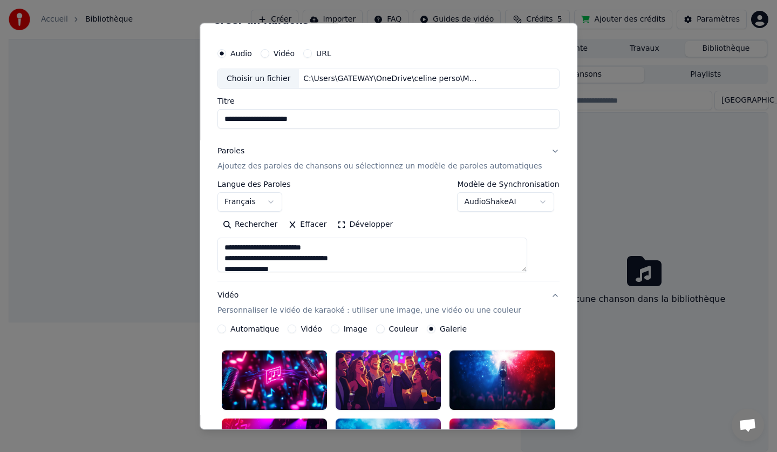
click at [475, 309] on p "Personnaliser le vidéo de karaoké : utiliser une image, une vidéo ou une couleur" at bounding box center [370, 311] width 304 height 11
click at [536, 294] on button "Vidéo Personnaliser le vidéo de karaoké : utiliser une image, une vidéo ou une …" at bounding box center [389, 303] width 342 height 43
type textarea "**********"
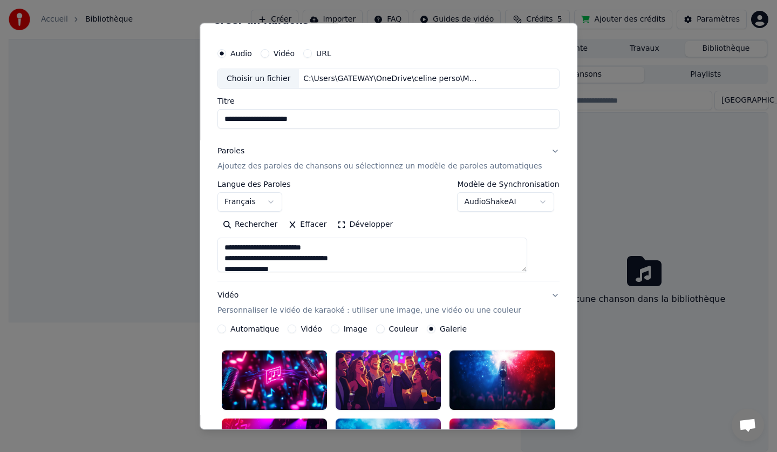
click at [240, 362] on div at bounding box center [274, 380] width 105 height 59
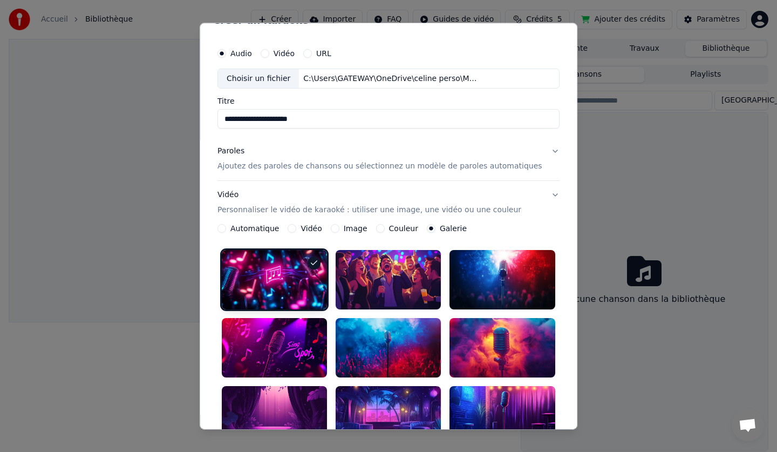
click at [238, 373] on div at bounding box center [389, 382] width 334 height 263
click at [238, 353] on div at bounding box center [274, 348] width 105 height 59
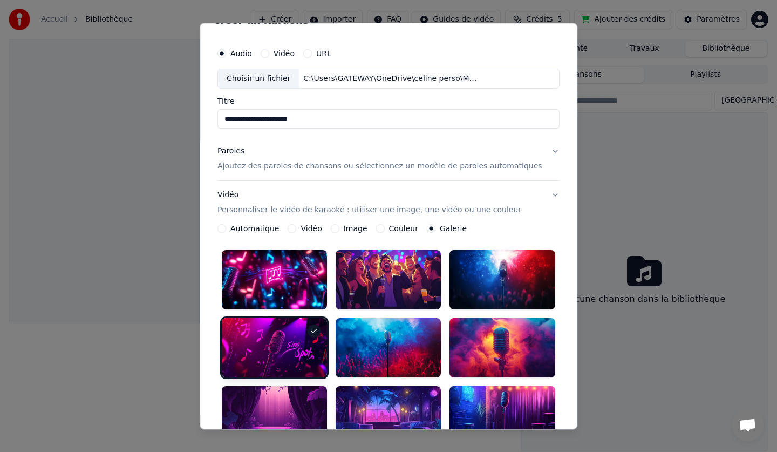
click at [238, 353] on div at bounding box center [274, 348] width 105 height 59
click at [230, 356] on div "**********" at bounding box center [389, 404] width 342 height 316
click at [239, 370] on div at bounding box center [389, 382] width 334 height 263
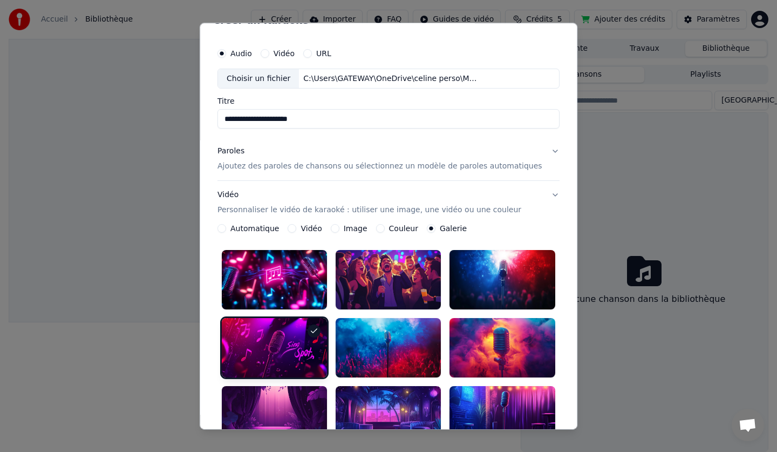
click at [239, 370] on div at bounding box center [389, 382] width 334 height 263
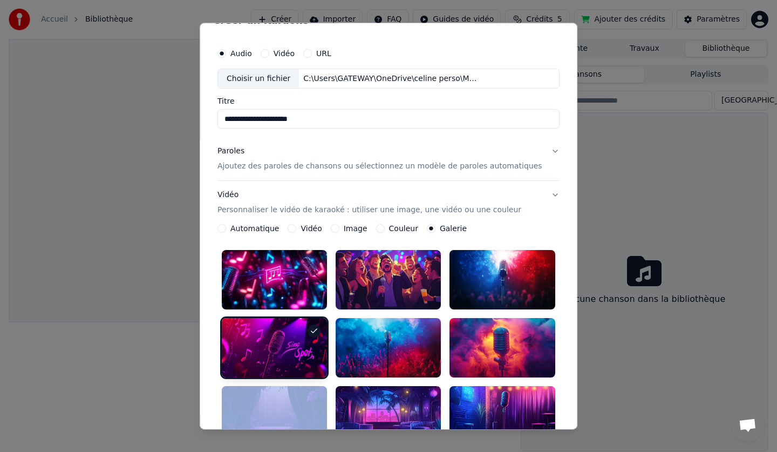
click at [478, 298] on div at bounding box center [502, 280] width 105 height 59
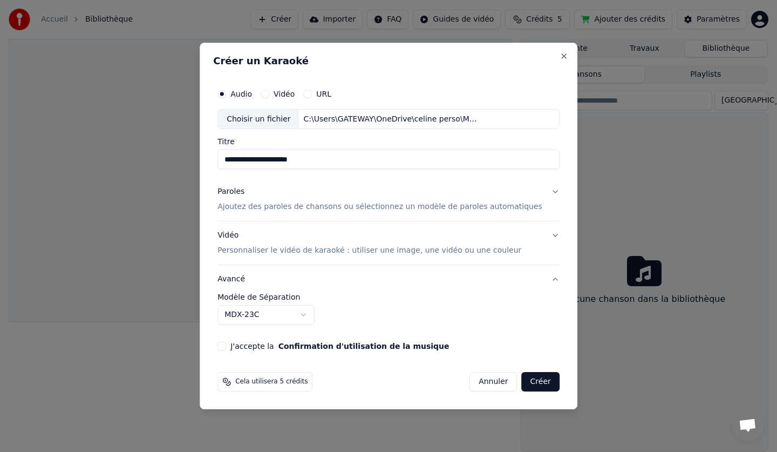
scroll to position [0, 0]
click at [299, 206] on p "Ajoutez des paroles de chansons ou sélectionnez un modèle de paroles automatiqu…" at bounding box center [380, 207] width 325 height 11
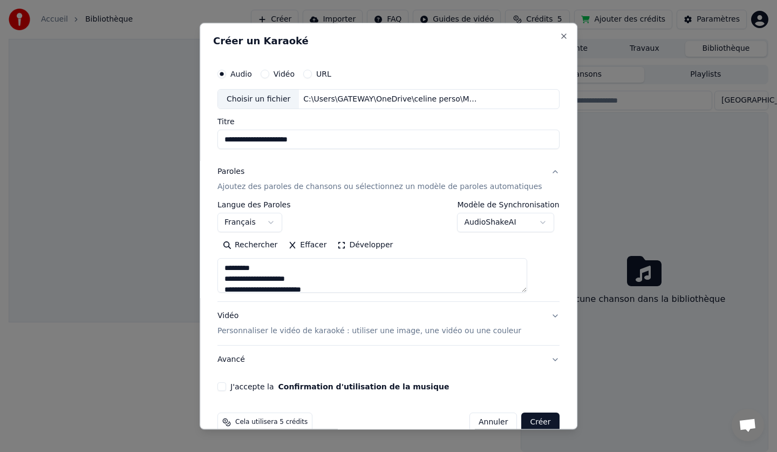
scroll to position [21, 0]
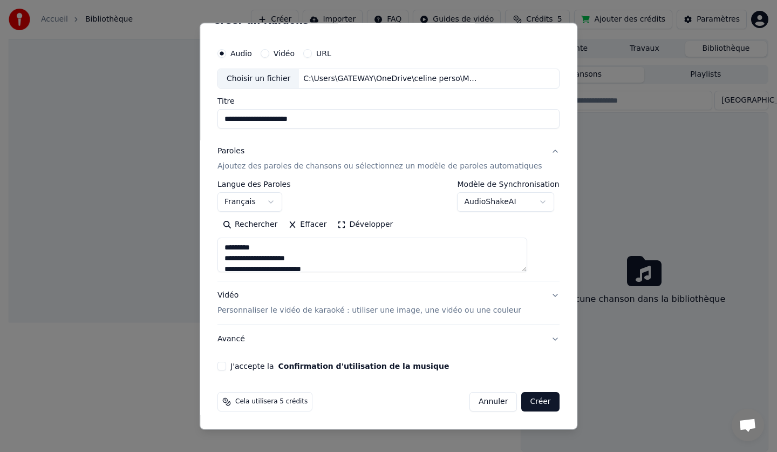
click at [320, 311] on p "Personnaliser le vidéo de karaoké : utiliser une image, une vidéo ou une couleur" at bounding box center [370, 311] width 304 height 11
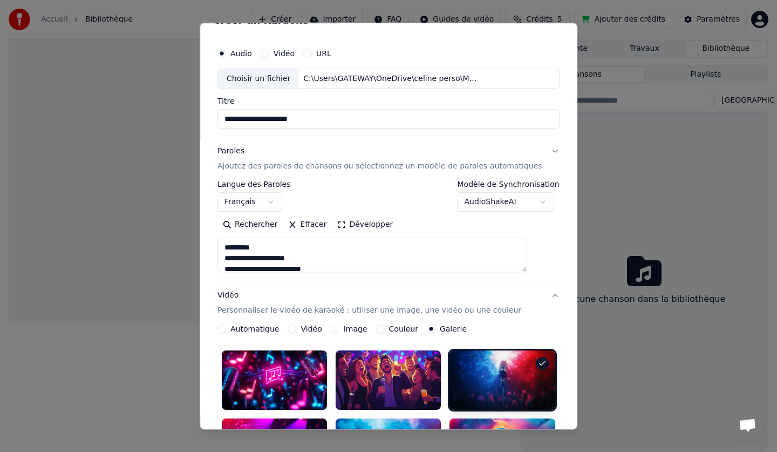
click at [241, 360] on div "**********" at bounding box center [388, 400] width 351 height 724
type textarea "**********"
click at [514, 403] on div at bounding box center [502, 380] width 105 height 59
select select "**"
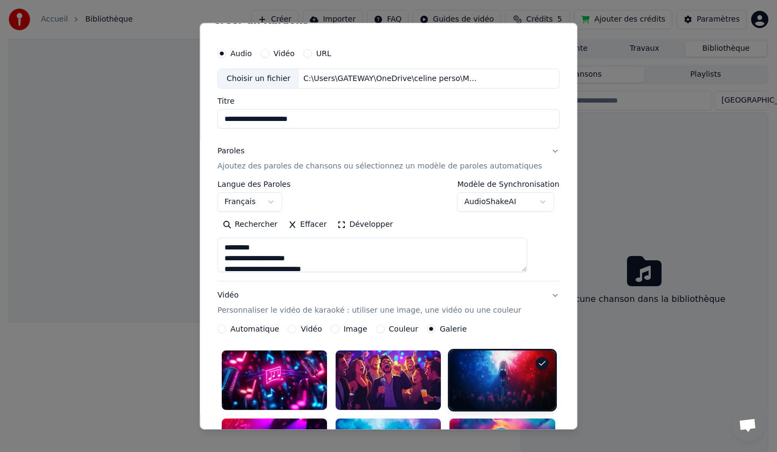
type textarea "**********"
click at [238, 363] on div at bounding box center [274, 380] width 105 height 59
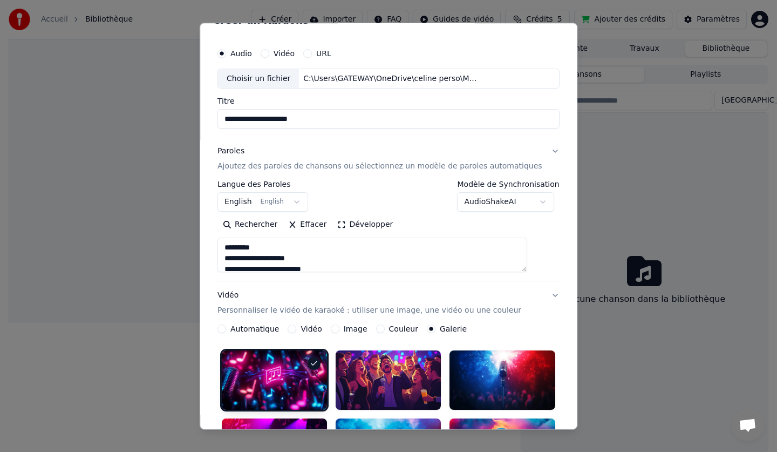
click at [238, 363] on div at bounding box center [274, 380] width 105 height 59
click at [238, 364] on div at bounding box center [274, 380] width 105 height 59
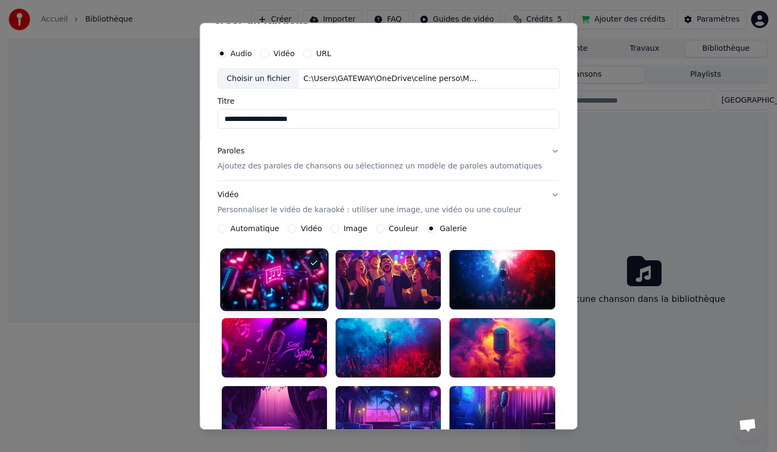
click at [233, 310] on div at bounding box center [389, 382] width 334 height 263
click at [234, 189] on button "Vidéo Personnaliser le vidéo de karaoké : utiliser une image, une vidéo ou une …" at bounding box center [389, 202] width 342 height 43
click at [233, 181] on button "Paroles Ajoutez des paroles de chansons ou sélectionnez un modèle de paroles au…" at bounding box center [389, 159] width 342 height 43
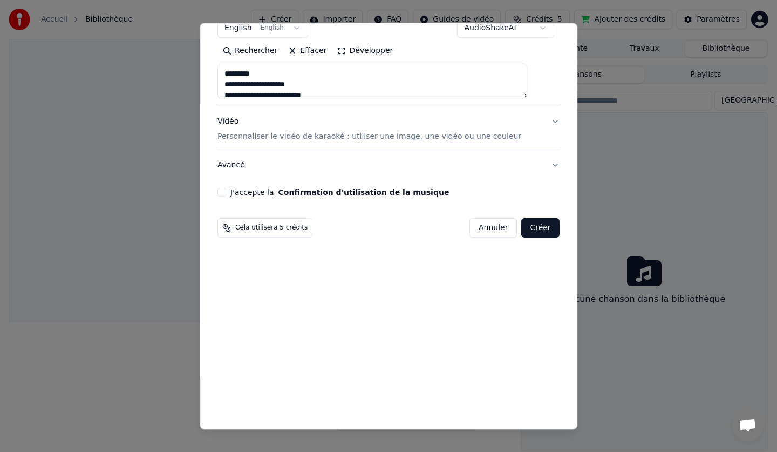
scroll to position [21, 0]
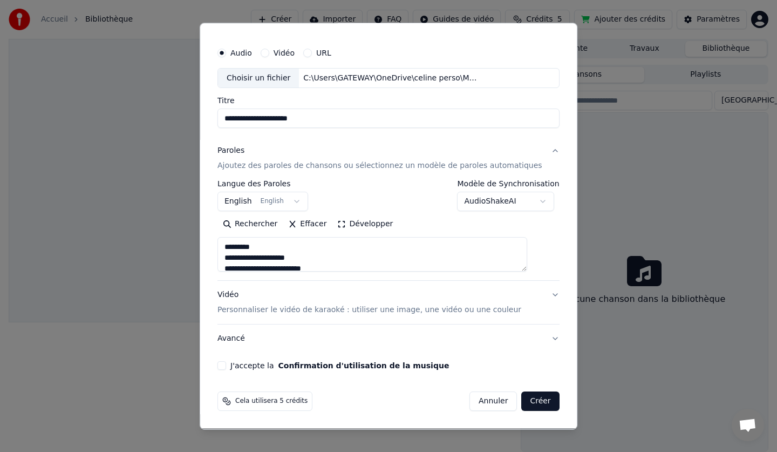
click at [235, 360] on div "**********" at bounding box center [388, 206] width 351 height 337
click at [226, 365] on button "J'accepte la Confirmation d'utilisation de la musique" at bounding box center [222, 366] width 9 height 9
click at [528, 398] on button "Créer" at bounding box center [541, 401] width 38 height 19
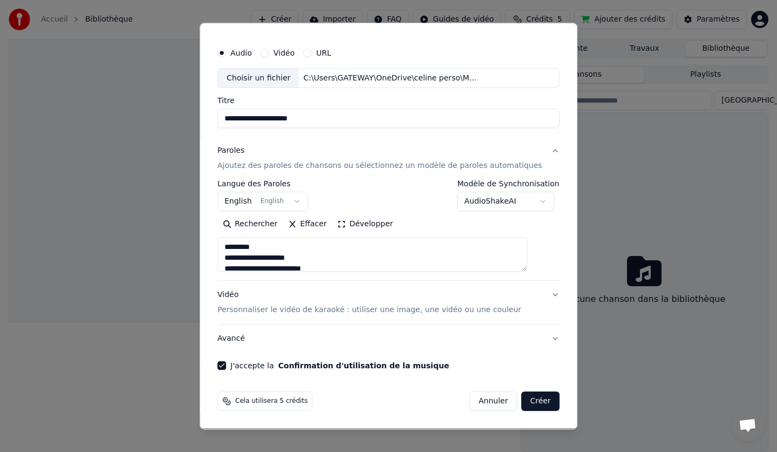
type textarea "**********"
click at [254, 200] on button "English English" at bounding box center [263, 201] width 91 height 19
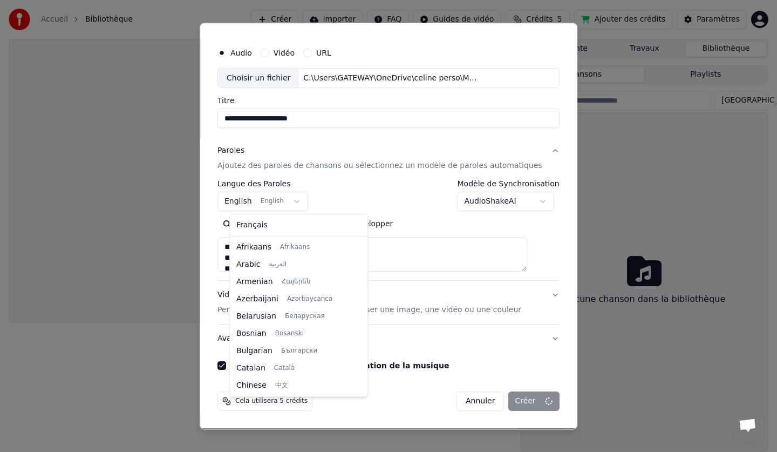
scroll to position [86, 0]
select select "**"
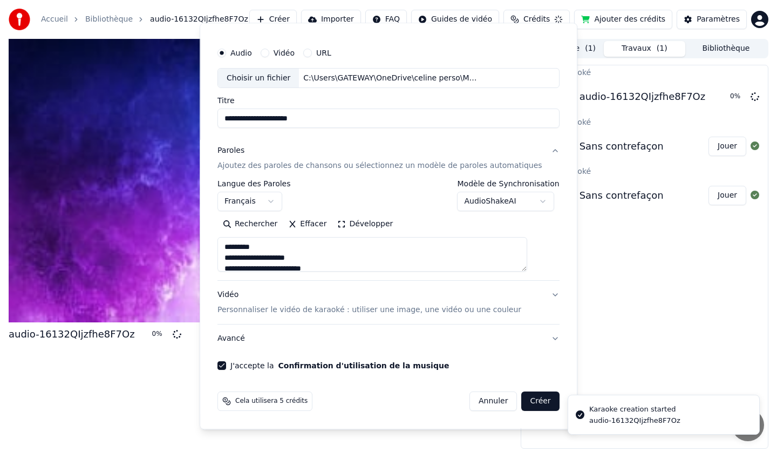
type textarea "**********"
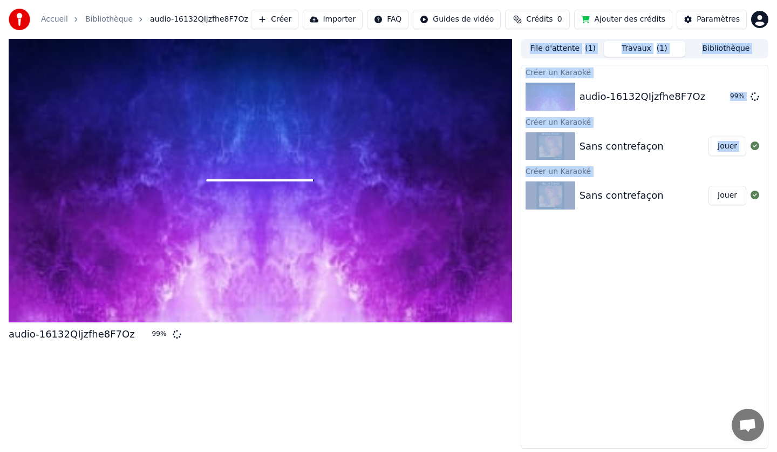
drag, startPoint x: 467, startPoint y: 397, endPoint x: 777, endPoint y: 427, distance: 311.3
click at [777, 427] on div "audio-16132QIjzfhe8F7Oz 99 % File d'attente ( 1 ) Travaux ( 1 ) Bibliothèque Cr…" at bounding box center [388, 244] width 777 height 410
click at [592, 327] on div "Créer un Karaoké audio-16132QIjzfhe8F7Oz 99 % Créer un Karaoké Sans contrefaçon…" at bounding box center [645, 257] width 248 height 384
click at [579, 268] on div "Créer un Karaoké audio-16132QIjzfhe8F7Oz 99 % Créer un Karaoké Sans contrefaçon…" at bounding box center [645, 257] width 248 height 384
click at [663, 270] on div "Créer un Karaoké audio-16132QIjzfhe8F7Oz 99 % Créer un Karaoké Sans contrefaçon…" at bounding box center [645, 257] width 248 height 384
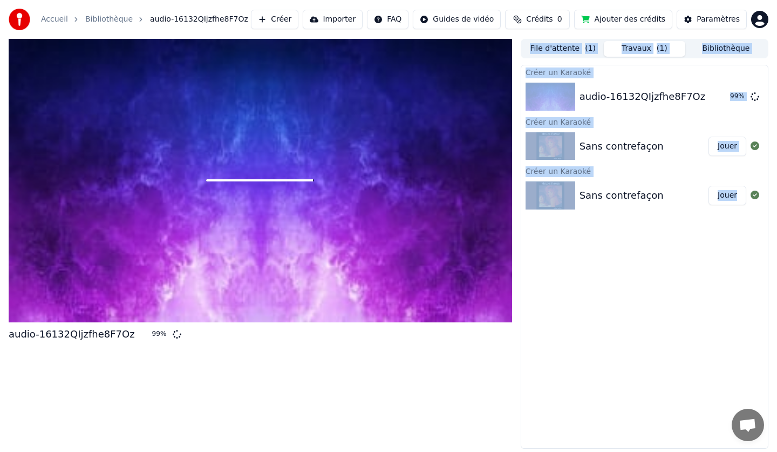
click at [608, 75] on div "Créer un Karaoké" at bounding box center [645, 71] width 247 height 13
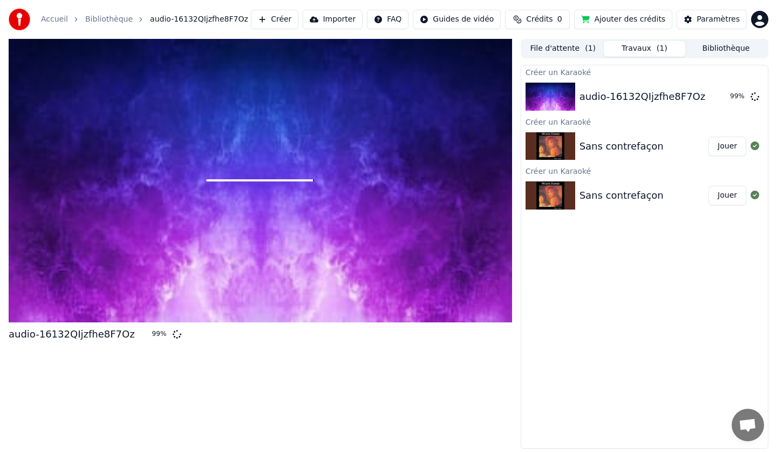
click at [476, 306] on div at bounding box center [261, 180] width 504 height 283
click at [367, 183] on div at bounding box center [261, 180] width 504 height 283
click at [343, 158] on div at bounding box center [261, 180] width 504 height 283
click at [681, 98] on div "audio-16132QIjzfhe8F7Oz" at bounding box center [643, 96] width 126 height 15
click at [643, 48] on button "Travaux ( 1 )" at bounding box center [645, 49] width 82 height 16
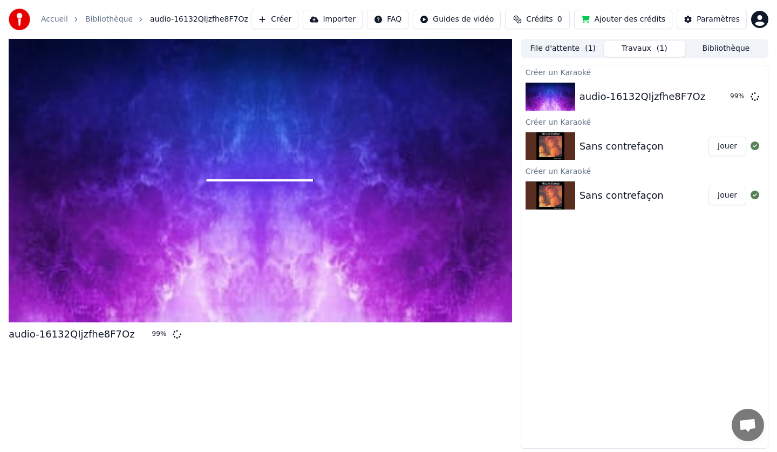
click at [220, 98] on div at bounding box center [261, 180] width 504 height 283
click at [336, 225] on div at bounding box center [261, 180] width 504 height 283
click at [313, 181] on span at bounding box center [259, 180] width 107 height 2
click at [313, 193] on div at bounding box center [261, 180] width 504 height 283
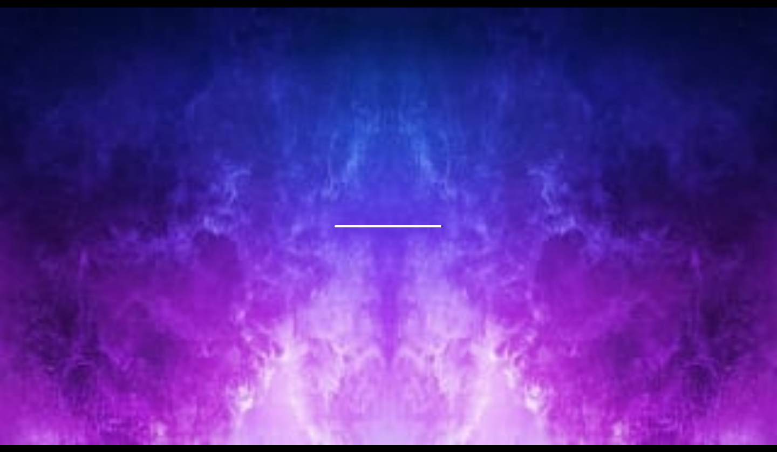
click at [197, 233] on div at bounding box center [388, 226] width 777 height 437
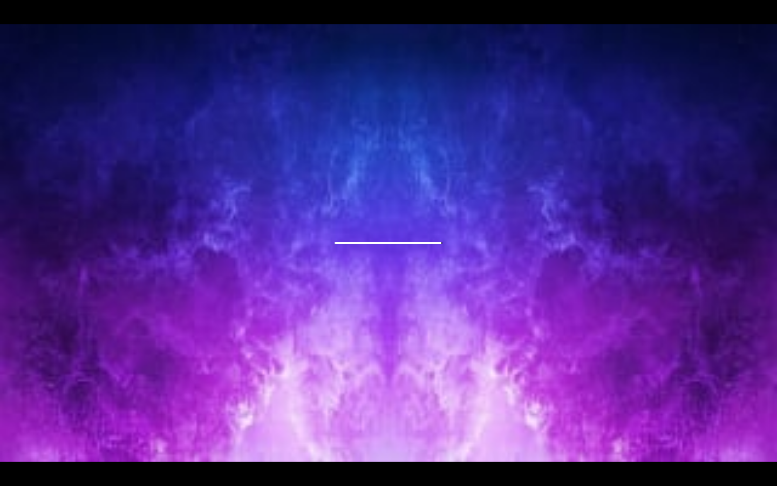
click at [747, 430] on div at bounding box center [388, 242] width 777 height 437
click at [763, 443] on div at bounding box center [388, 242] width 777 height 437
drag, startPoint x: 763, startPoint y: 442, endPoint x: 760, endPoint y: 421, distance: 21.3
click at [760, 421] on div at bounding box center [388, 242] width 777 height 437
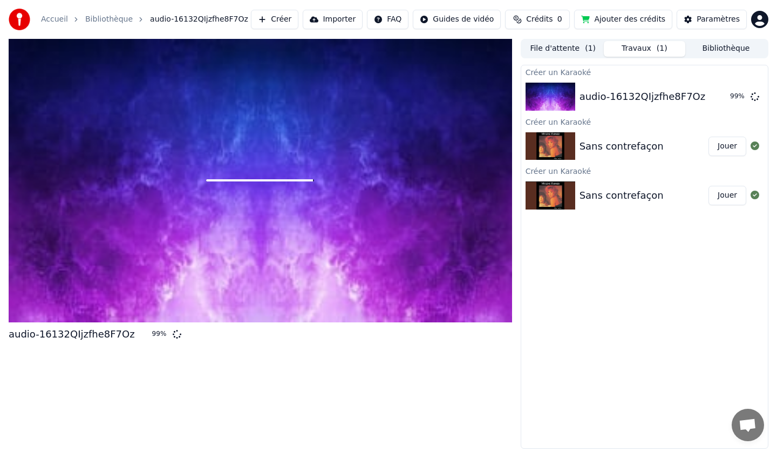
click at [529, 94] on img at bounding box center [551, 97] width 50 height 28
drag, startPoint x: 275, startPoint y: 383, endPoint x: 288, endPoint y: 382, distance: 13.5
click at [288, 382] on div "audio-16132QIjzfhe8F7Oz 99 %" at bounding box center [261, 244] width 504 height 410
click at [726, 147] on button "Jouer" at bounding box center [728, 146] width 38 height 19
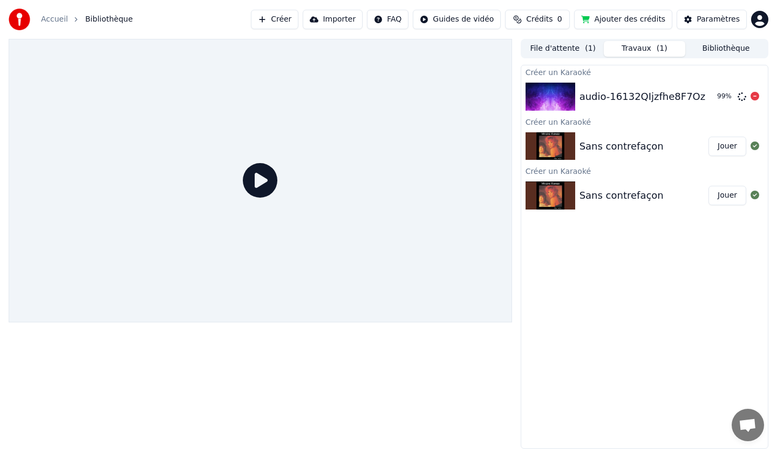
click at [559, 98] on img at bounding box center [551, 97] width 50 height 28
click at [605, 94] on div "audio-16132QIjzfhe8F7Oz" at bounding box center [643, 96] width 126 height 15
click at [595, 97] on div "audio-16132QIjzfhe8F7Oz" at bounding box center [643, 96] width 126 height 15
drag, startPoint x: 326, startPoint y: 233, endPoint x: 355, endPoint y: 97, distance: 139.1
click at [327, 224] on div at bounding box center [261, 180] width 504 height 283
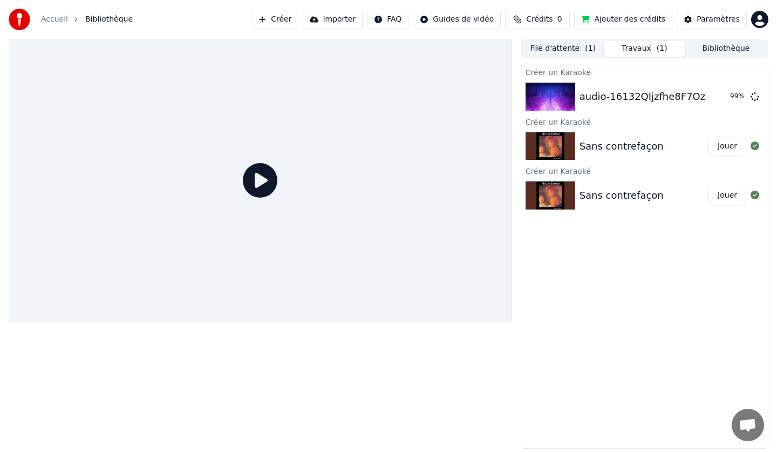
click at [764, 18] on html "Accueil Bibliothèque Créer Importer FAQ Guides de vidéo Crédits 0 Ajouter des c…" at bounding box center [388, 226] width 777 height 452
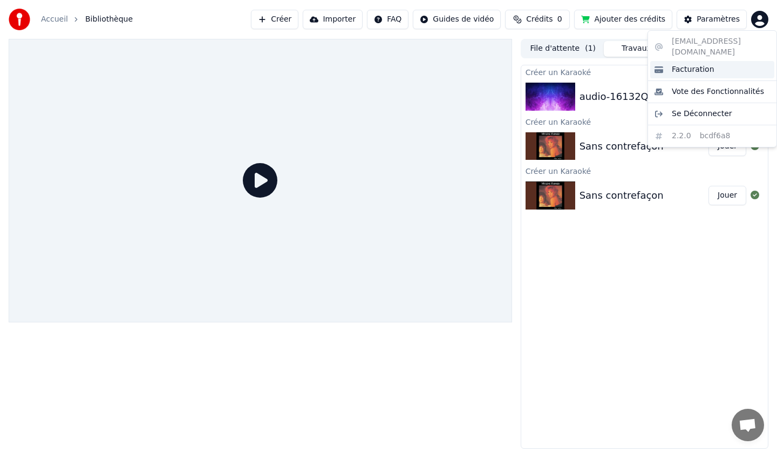
click at [693, 64] on span "Facturation" at bounding box center [693, 69] width 43 height 11
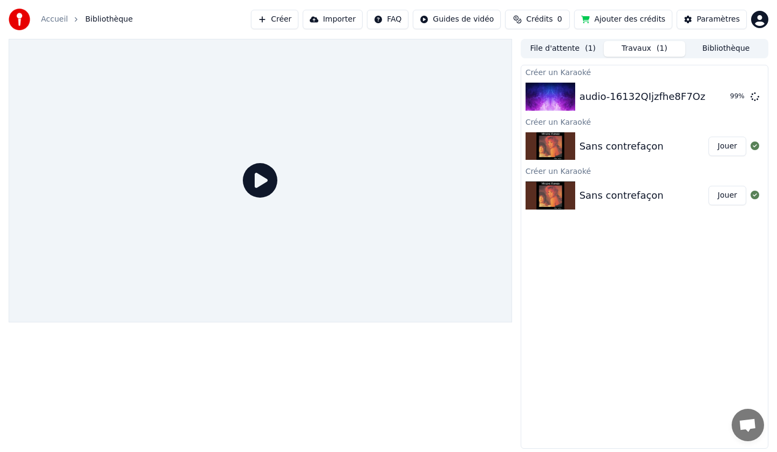
click at [455, 20] on html "Accueil Bibliothèque Créer Importer FAQ Guides de vidéo Crédits 0 Ajouter des c…" at bounding box center [388, 226] width 777 height 452
click at [79, 16] on html "Accueil Bibliothèque Créer Importer FAQ Guides de vidéo Crédits 0 Ajouter des c…" at bounding box center [388, 226] width 777 height 452
click at [102, 19] on span "Bibliothèque" at bounding box center [109, 19] width 48 height 11
click at [60, 20] on link "Accueil" at bounding box center [54, 19] width 27 height 11
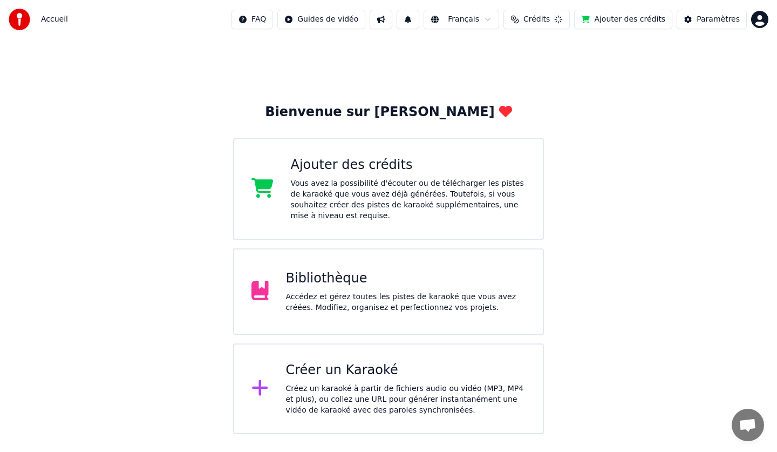
click at [351, 294] on div "Accédez et gérez toutes les pistes de karaoké que vous avez créées. Modifiez, o…" at bounding box center [406, 303] width 240 height 22
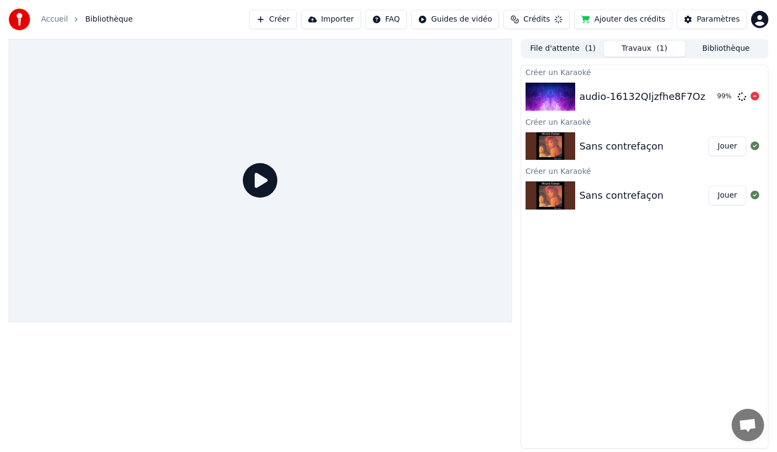
click at [734, 92] on div "99 %" at bounding box center [729, 96] width 33 height 13
click at [558, 93] on img at bounding box center [551, 97] width 50 height 28
click at [595, 93] on div "audio-16132QIjzfhe8F7Oz" at bounding box center [643, 96] width 126 height 15
click at [756, 92] on body "Accueil Bibliothèque Créer Importer FAQ Guides de vidéo Crédits 5 Ajouter des c…" at bounding box center [388, 226] width 777 height 452
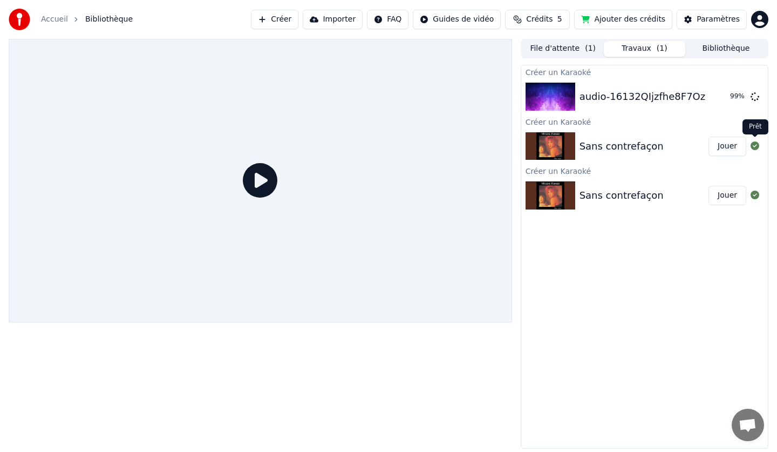
click at [756, 146] on icon at bounding box center [755, 145] width 9 height 9
click at [755, 93] on body "Accueil Bibliothèque Créer Importer FAQ Guides de vidéo Crédits 5 Ajouter des c…" at bounding box center [388, 226] width 777 height 452
drag, startPoint x: 572, startPoint y: 79, endPoint x: 560, endPoint y: 79, distance: 12.4
click at [561, 79] on div "audio-16132QIjzfhe8F7Oz 99 %" at bounding box center [645, 96] width 247 height 37
click at [559, 84] on img at bounding box center [551, 97] width 50 height 28
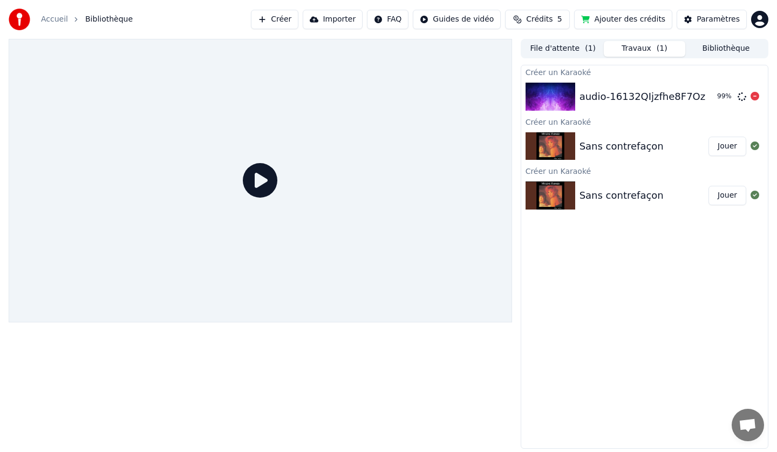
click at [547, 97] on img at bounding box center [551, 97] width 50 height 28
click at [546, 97] on img at bounding box center [551, 97] width 50 height 28
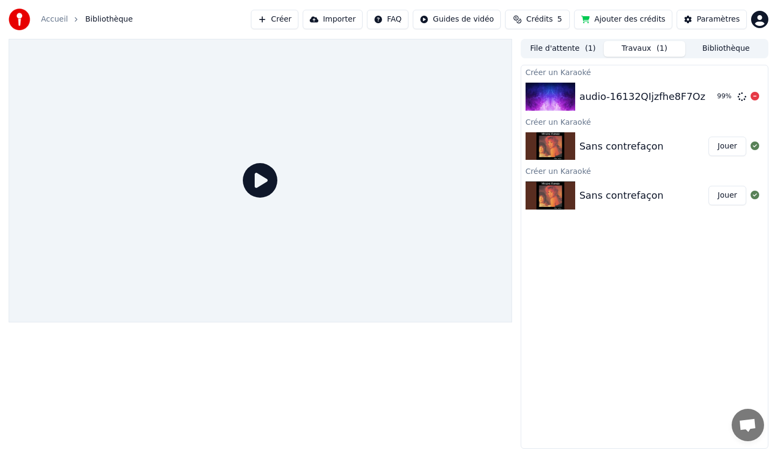
click at [545, 95] on img at bounding box center [551, 97] width 50 height 28
click at [540, 93] on img at bounding box center [551, 97] width 50 height 28
click at [295, 18] on button "Créer" at bounding box center [275, 19] width 48 height 19
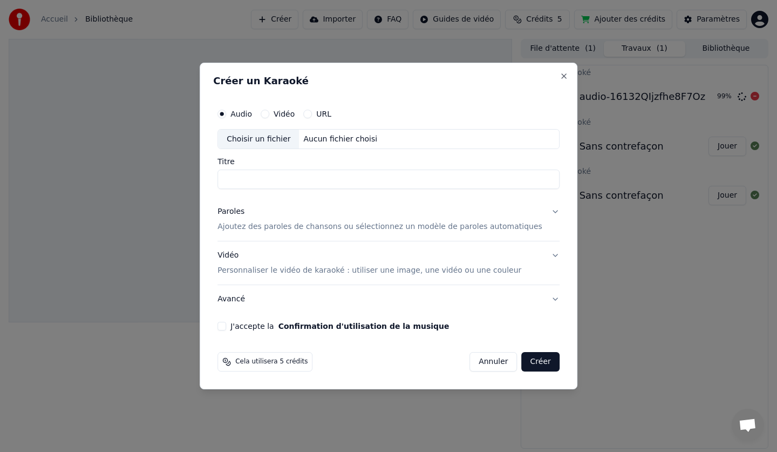
click at [567, 75] on div at bounding box center [388, 226] width 777 height 452
click at [258, 181] on input "Titre" at bounding box center [389, 179] width 342 height 19
click at [332, 113] on label "URL" at bounding box center [323, 114] width 15 height 8
click at [312, 113] on button "URL" at bounding box center [307, 114] width 9 height 9
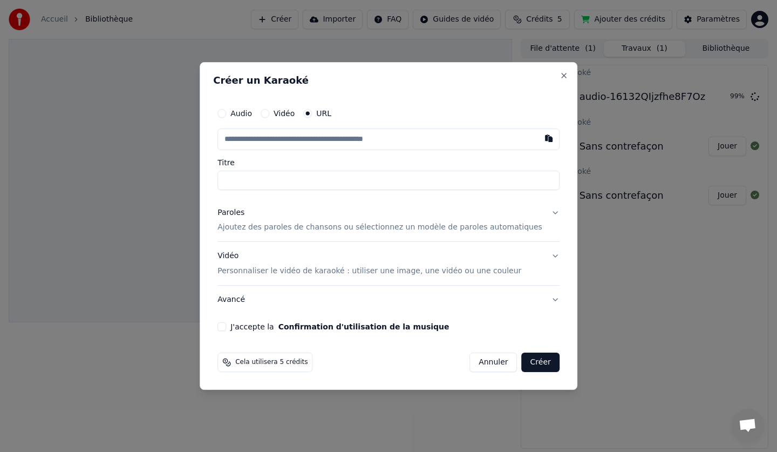
click at [275, 144] on input "text" at bounding box center [389, 139] width 342 height 22
click at [538, 141] on button "button" at bounding box center [549, 137] width 22 height 19
type input "**********"
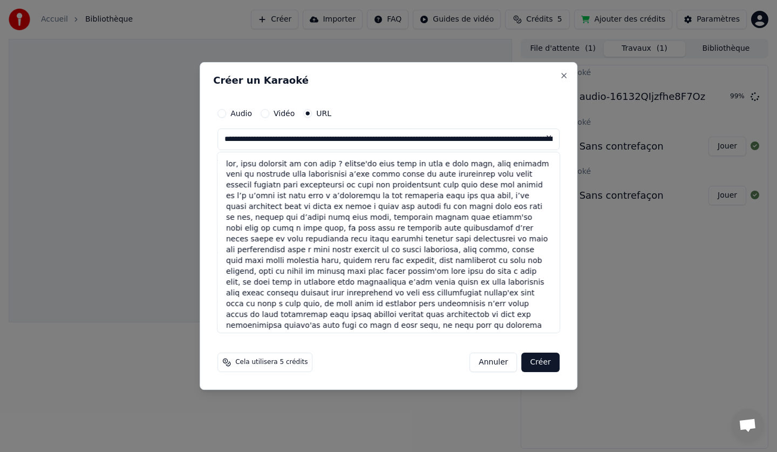
click at [538, 135] on button at bounding box center [549, 137] width 22 height 19
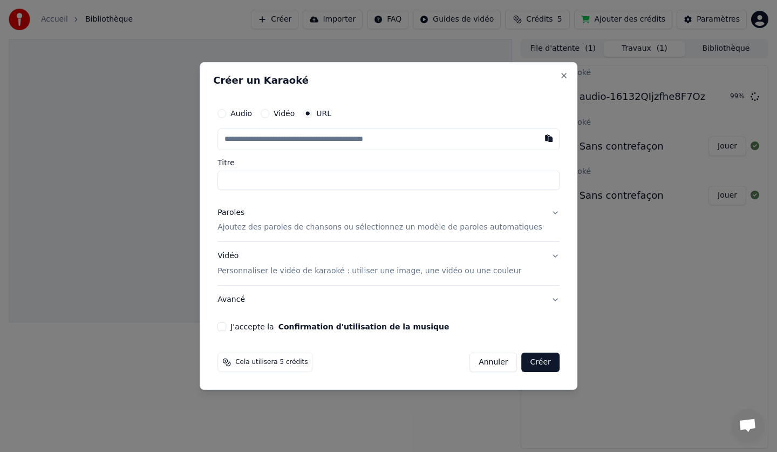
click at [301, 230] on p "Ajoutez des paroles de chansons ou sélectionnez un modèle de paroles automatiqu…" at bounding box center [380, 227] width 325 height 11
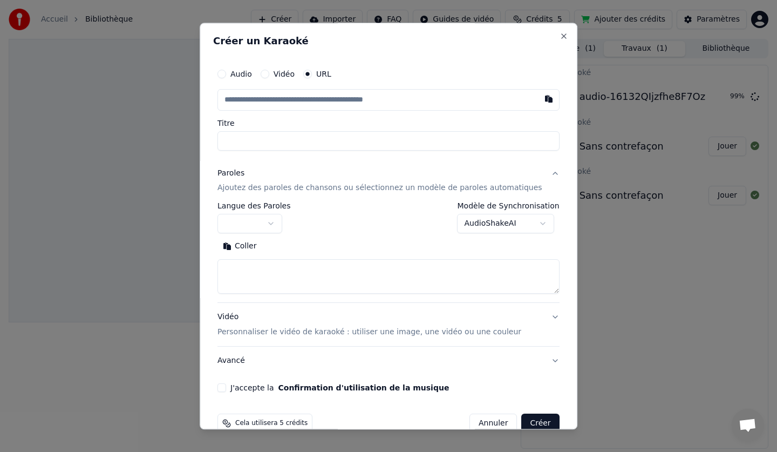
click at [253, 194] on p "Ajoutez des paroles de chansons ou sélectionnez un modèle de paroles automatiqu…" at bounding box center [380, 188] width 325 height 11
click at [538, 209] on label "Modèle de Synchronisation" at bounding box center [509, 206] width 102 height 8
click at [242, 215] on button "button" at bounding box center [250, 223] width 65 height 19
click at [240, 227] on div at bounding box center [388, 226] width 777 height 452
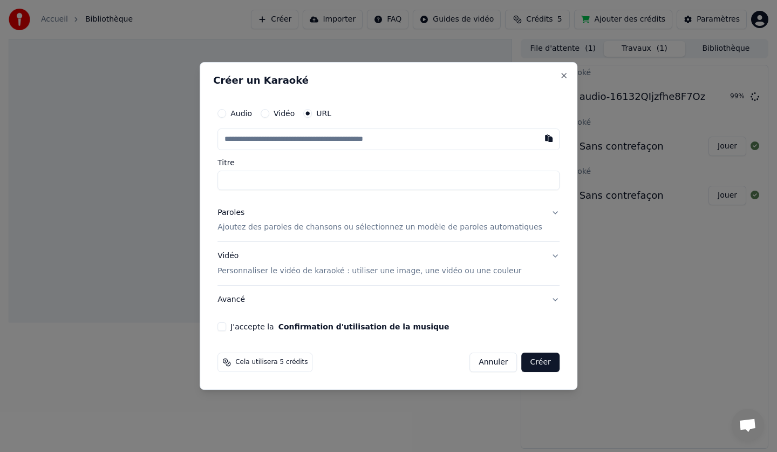
click at [251, 224] on p "Ajoutez des paroles de chansons ou sélectionnez un modèle de paroles automatiqu…" at bounding box center [380, 227] width 325 height 11
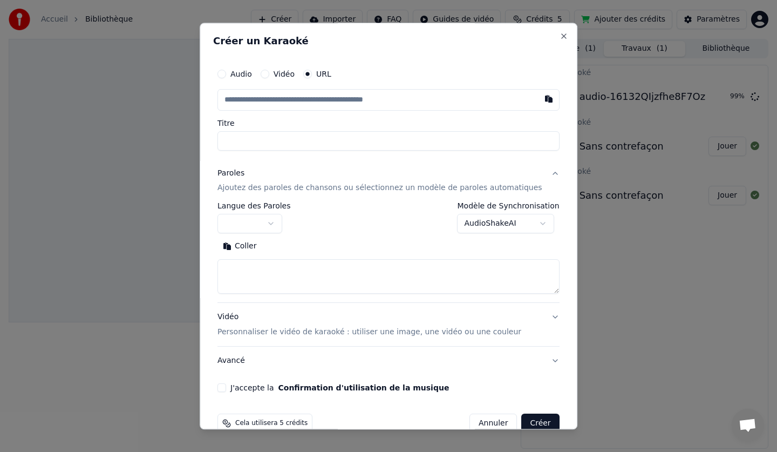
click at [238, 303] on button "Vidéo Personnaliser le vidéo de karaoké : utiliser une image, une vidéo ou une …" at bounding box center [389, 324] width 342 height 43
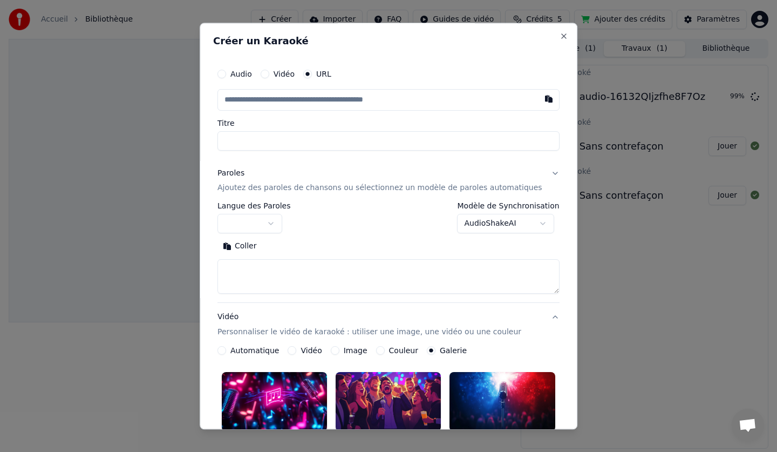
click at [546, 74] on div "**********" at bounding box center [389, 226] width 378 height 407
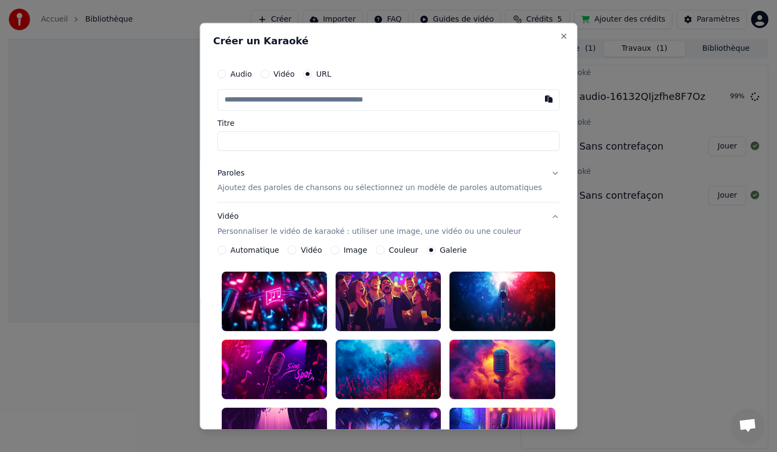
click at [242, 234] on p "Personnaliser le vidéo de karaoké : utiliser une image, une vidéo ou une couleur" at bounding box center [370, 232] width 304 height 11
click at [484, 358] on div at bounding box center [502, 369] width 105 height 59
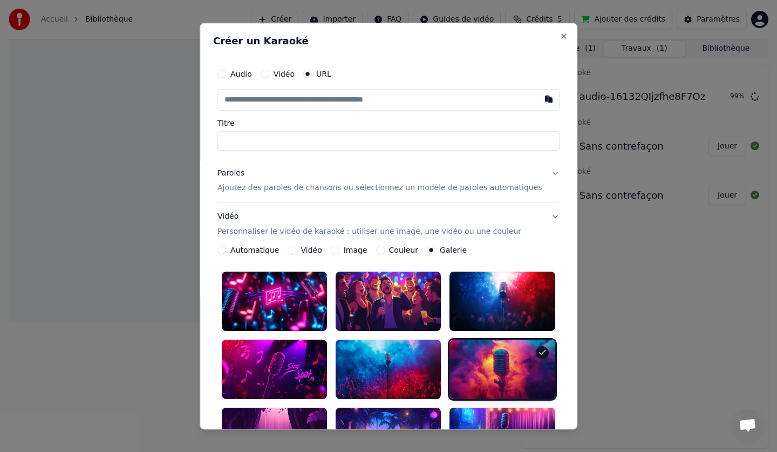
click at [484, 358] on div at bounding box center [502, 369] width 105 height 59
click at [544, 76] on div "**********" at bounding box center [389, 226] width 378 height 407
click at [547, 79] on div "**********" at bounding box center [389, 226] width 378 height 407
click at [547, 73] on div "**********" at bounding box center [389, 226] width 378 height 407
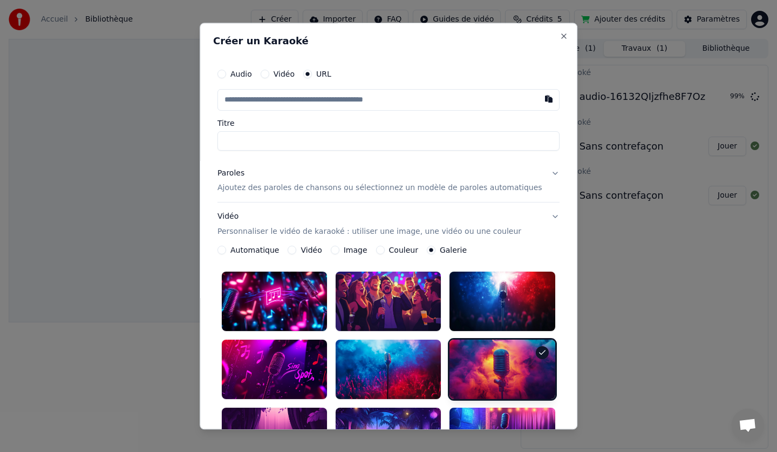
click at [547, 73] on div "**********" at bounding box center [389, 226] width 378 height 407
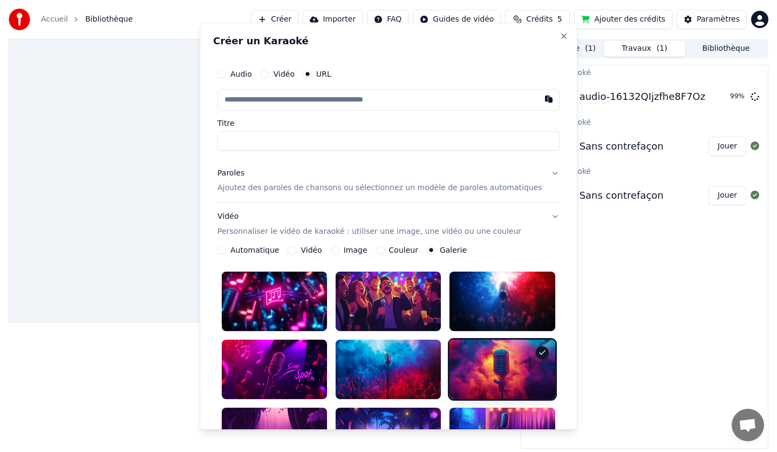
click at [635, 412] on html "**********" at bounding box center [388, 226] width 777 height 452
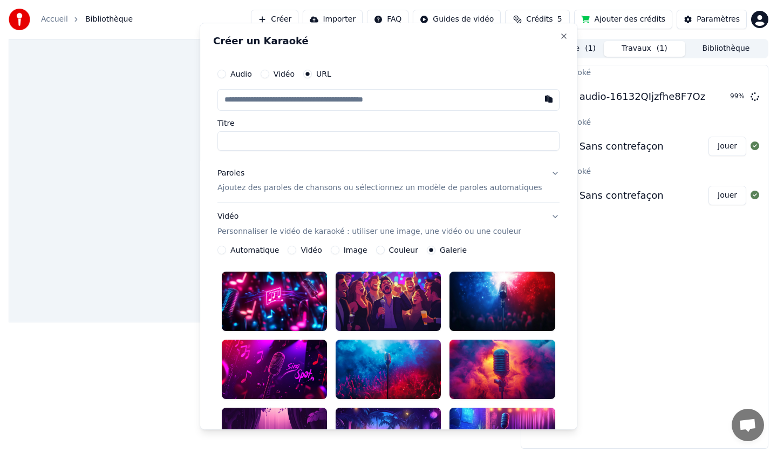
click at [635, 412] on html "**********" at bounding box center [388, 226] width 777 height 452
click at [550, 76] on div "**********" at bounding box center [389, 226] width 378 height 407
click at [548, 75] on div "**********" at bounding box center [389, 226] width 378 height 407
click at [547, 75] on div "**********" at bounding box center [389, 226] width 378 height 407
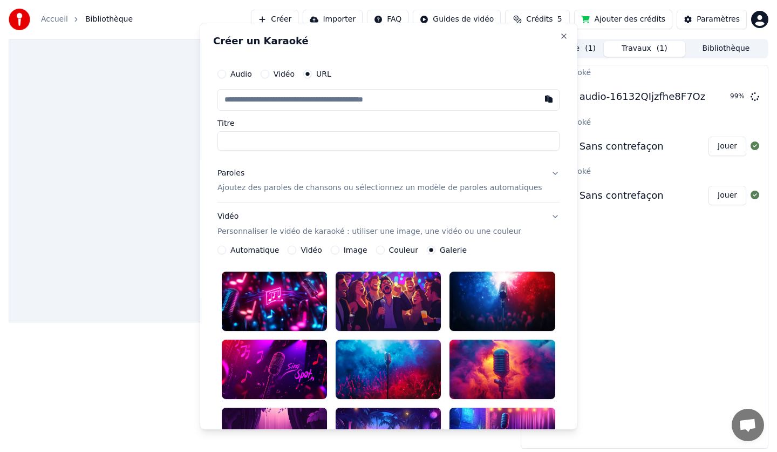
click at [547, 75] on div "**********" at bounding box center [389, 226] width 378 height 407
click at [547, 72] on div "**********" at bounding box center [389, 226] width 378 height 407
click at [547, 70] on div "**********" at bounding box center [389, 226] width 378 height 407
click at [546, 73] on div "**********" at bounding box center [389, 226] width 378 height 407
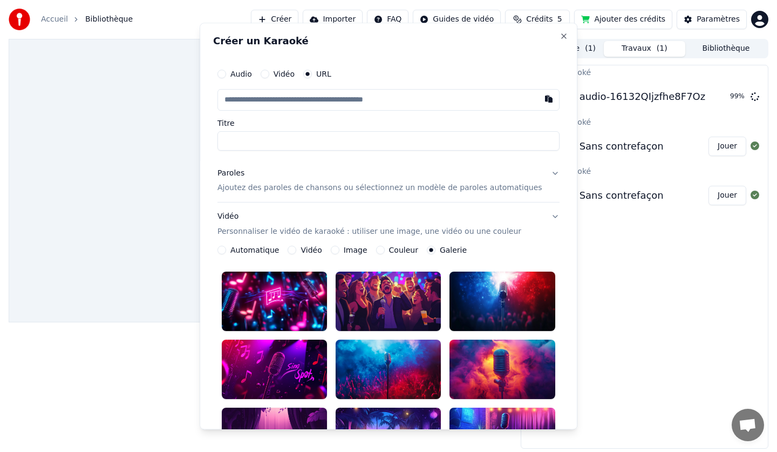
click at [545, 72] on div "**********" at bounding box center [389, 226] width 378 height 407
drag, startPoint x: 541, startPoint y: 75, endPoint x: 539, endPoint y: 84, distance: 9.4
click at [539, 84] on div "**********" at bounding box center [388, 371] width 351 height 625
click at [535, 85] on div "Audio Vidéo URL" at bounding box center [389, 74] width 342 height 22
click at [535, 82] on div "Audio Vidéo URL" at bounding box center [389, 74] width 342 height 22
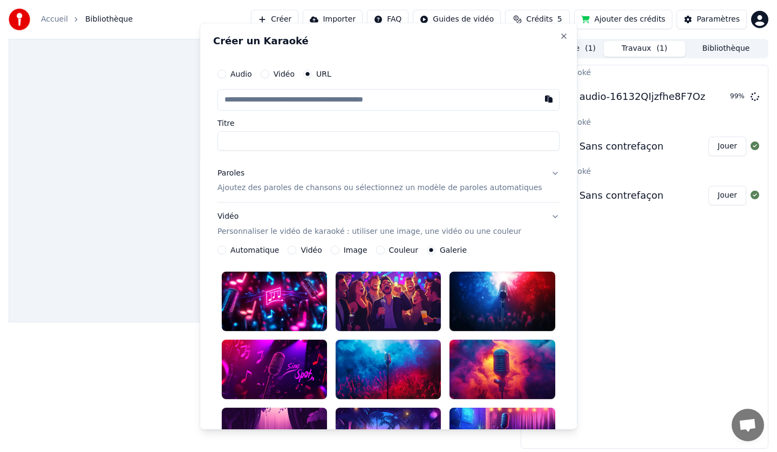
click at [546, 72] on div "**********" at bounding box center [389, 226] width 378 height 407
click at [240, 189] on p "Ajoutez des paroles de chansons ou sélectionnez un modèle de paroles automatiqu…" at bounding box center [380, 188] width 325 height 11
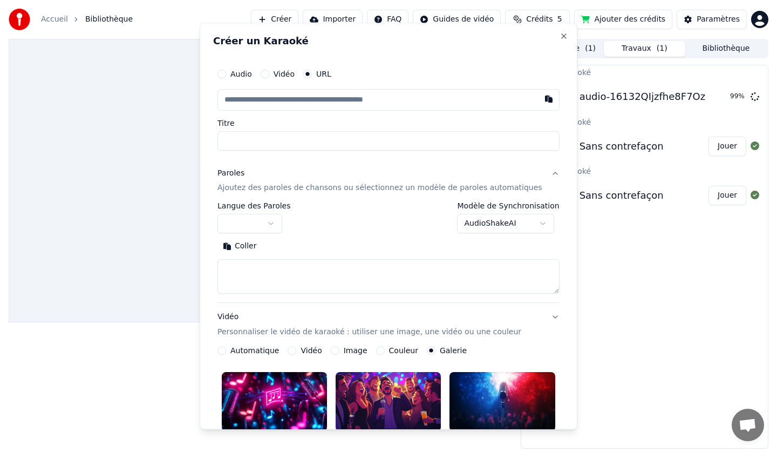
click at [246, 181] on div "Paroles Ajoutez des paroles de chansons ou sélectionnez un modèle de paroles au…" at bounding box center [380, 181] width 325 height 26
click at [246, 185] on p "Ajoutez des paroles de chansons ou sélectionnez un modèle de paroles automatiqu…" at bounding box center [380, 188] width 325 height 11
click at [560, 35] on button "Close" at bounding box center [564, 36] width 9 height 9
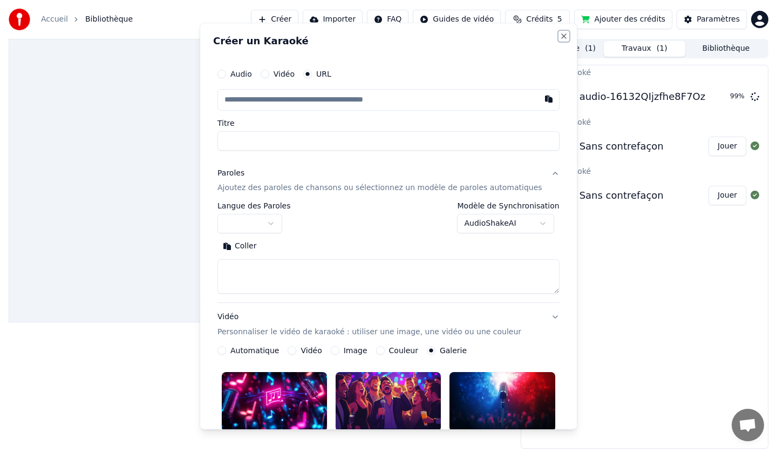
click at [560, 35] on button "Close" at bounding box center [564, 36] width 9 height 9
click at [560, 34] on button "Close" at bounding box center [564, 36] width 9 height 9
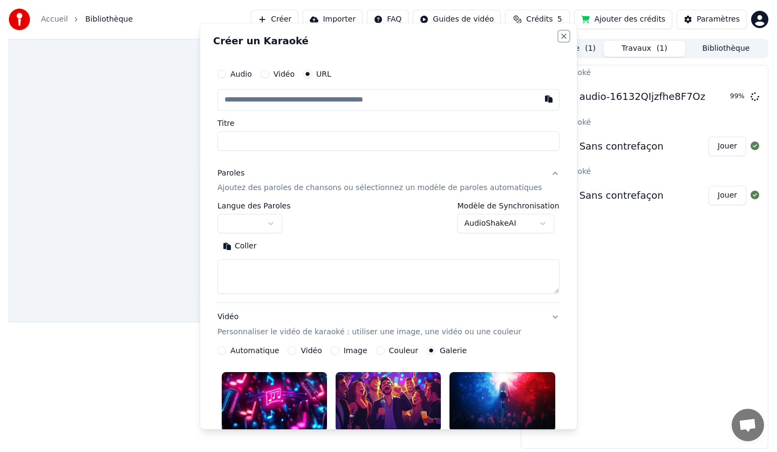
click at [560, 33] on button "Close" at bounding box center [564, 36] width 9 height 9
click at [270, 130] on div "Titre" at bounding box center [389, 134] width 342 height 31
drag, startPoint x: 256, startPoint y: 136, endPoint x: 249, endPoint y: 140, distance: 7.5
click at [249, 140] on input "Titre" at bounding box center [389, 140] width 342 height 19
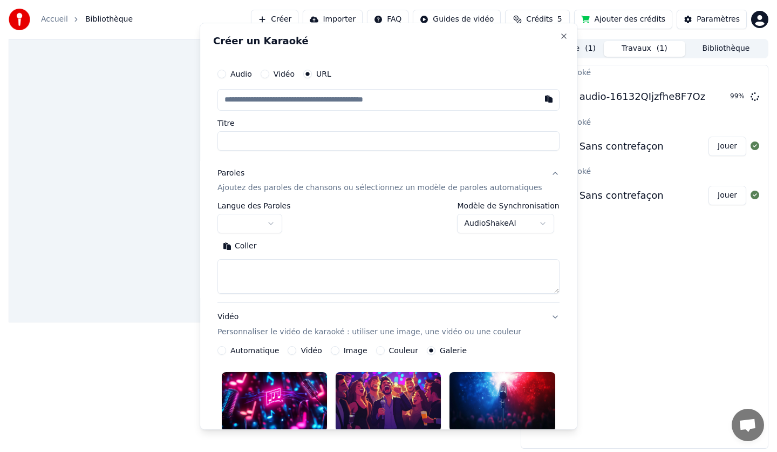
click at [249, 140] on input "Titre" at bounding box center [389, 140] width 342 height 19
click at [247, 140] on input "Titre" at bounding box center [389, 140] width 342 height 19
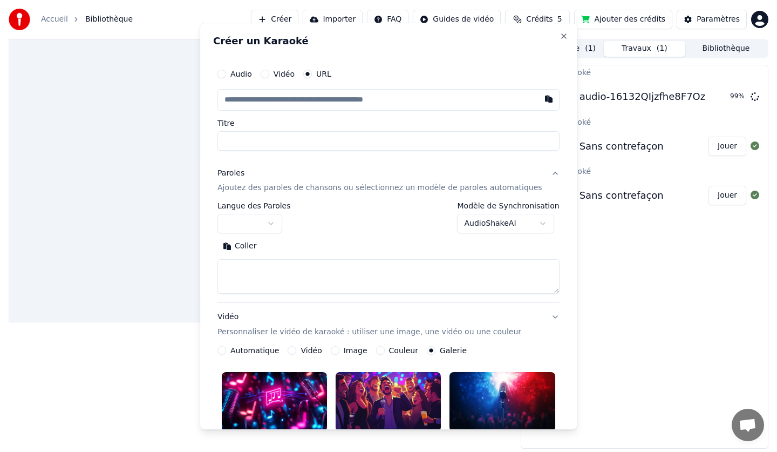
click at [247, 140] on input "Titre" at bounding box center [389, 140] width 342 height 19
click at [299, 103] on input "text" at bounding box center [389, 100] width 342 height 22
click at [299, 102] on input "text" at bounding box center [389, 100] width 342 height 22
click at [277, 141] on input "Titre" at bounding box center [389, 140] width 342 height 19
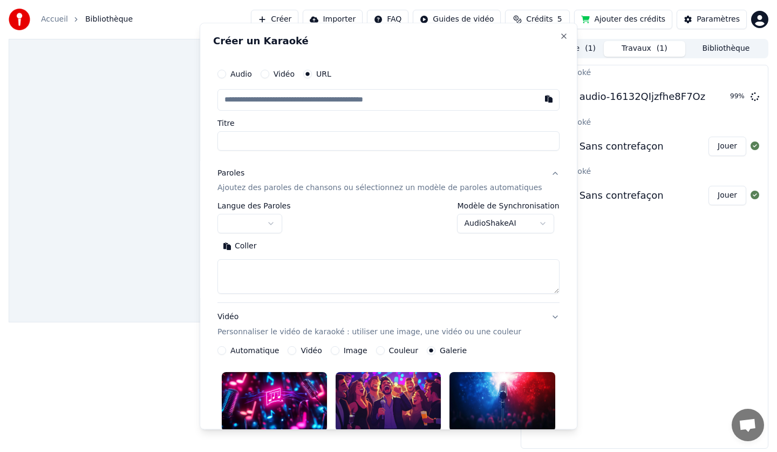
click at [277, 141] on input "Titre" at bounding box center [389, 140] width 342 height 19
click at [246, 190] on p "Ajoutez des paroles de chansons ou sélectionnez un modèle de paroles automatiqu…" at bounding box center [380, 188] width 325 height 11
click at [244, 327] on p "Personnaliser le vidéo de karaoké : utiliser une image, une vidéo ou une couleur" at bounding box center [370, 332] width 304 height 11
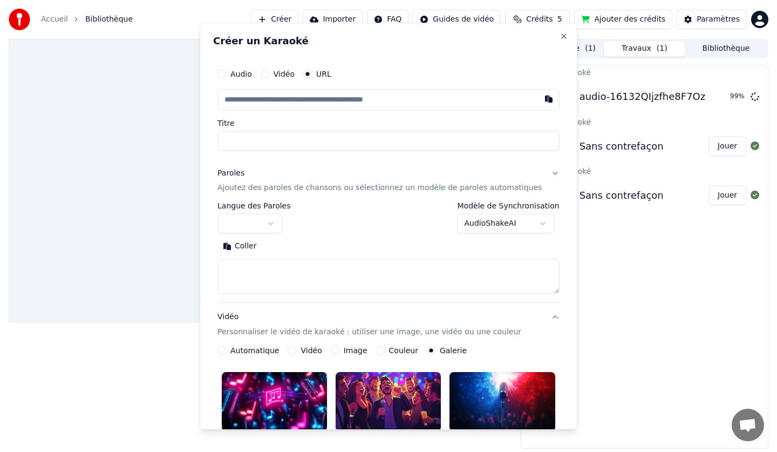
click at [255, 98] on input "text" at bounding box center [389, 100] width 342 height 22
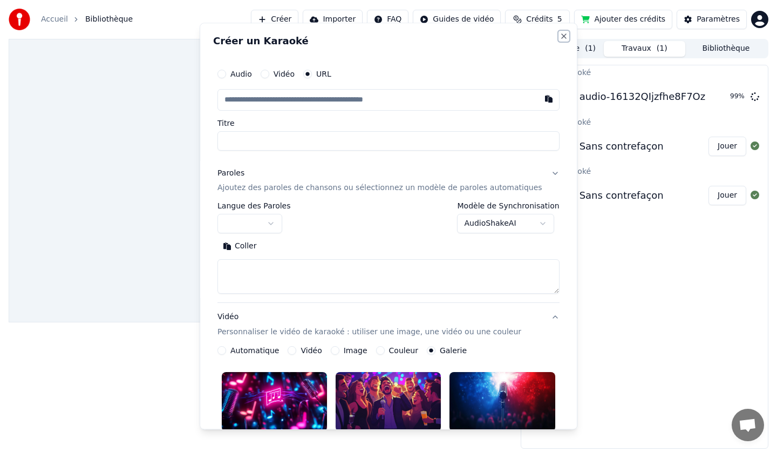
click at [560, 34] on button "Close" at bounding box center [564, 36] width 9 height 9
